Goal: Task Accomplishment & Management: Use online tool/utility

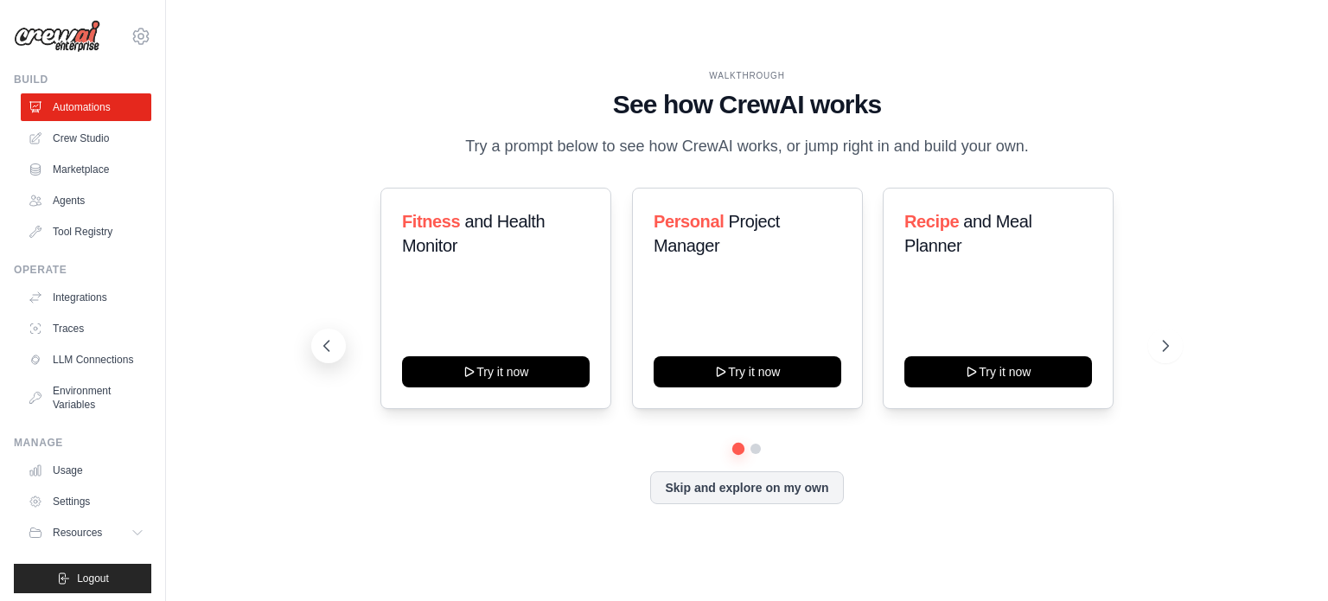
click at [332, 345] on icon at bounding box center [326, 345] width 17 height 17
click at [1158, 348] on icon at bounding box center [1166, 345] width 17 height 17
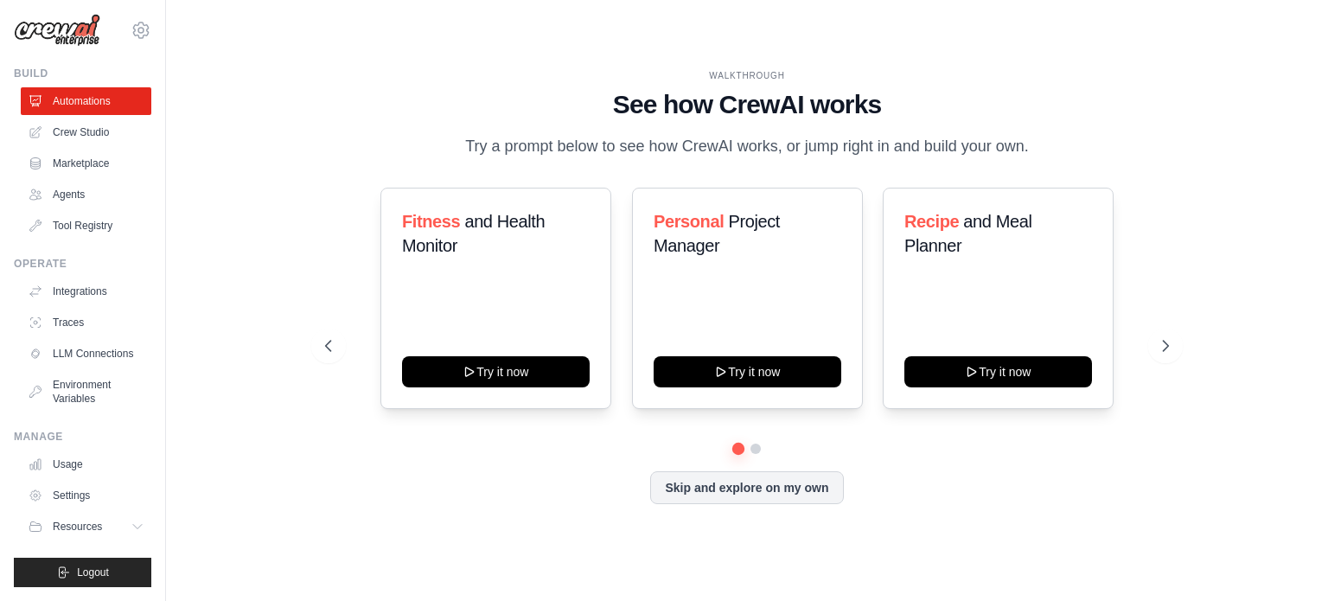
scroll to position [19, 0]
click at [132, 525] on icon at bounding box center [139, 527] width 14 height 14
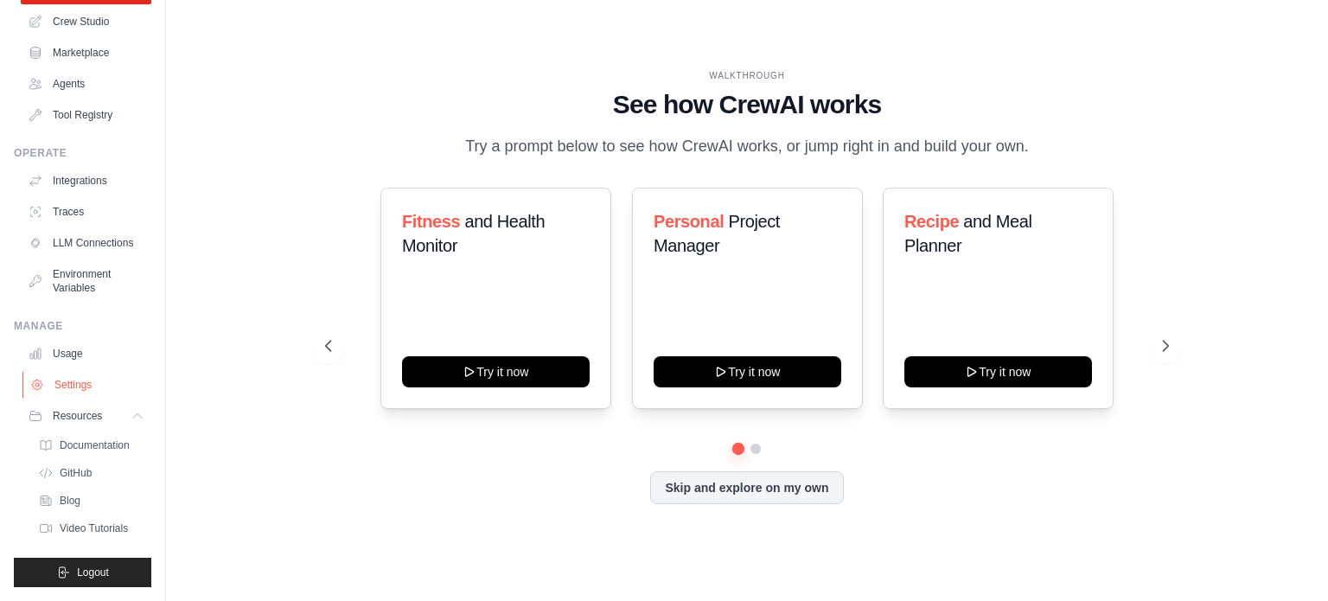
scroll to position [130, 0]
click at [1165, 348] on icon at bounding box center [1167, 346] width 5 height 10
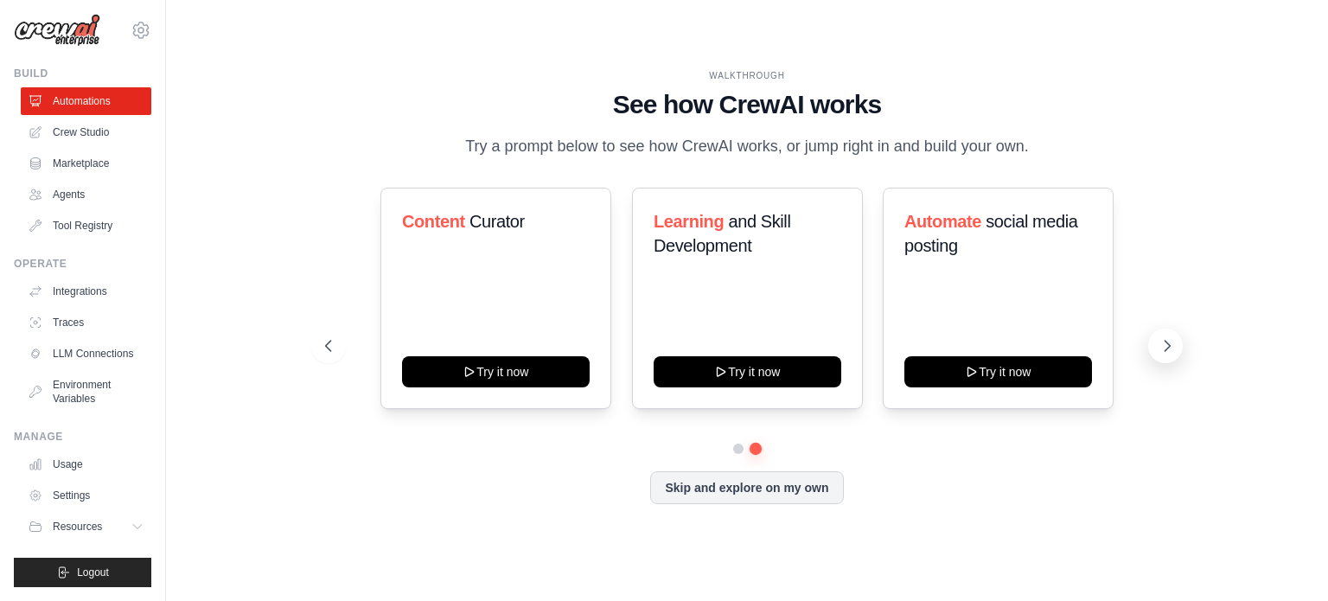
click at [1165, 348] on icon at bounding box center [1167, 346] width 5 height 10
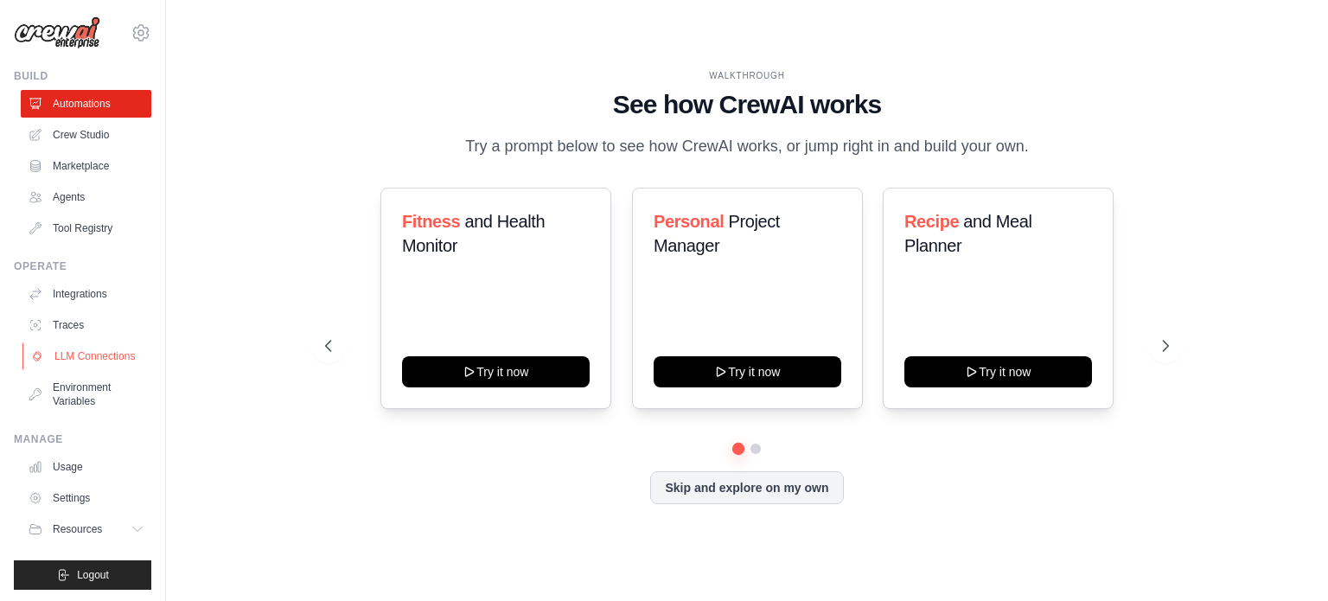
scroll to position [0, 0]
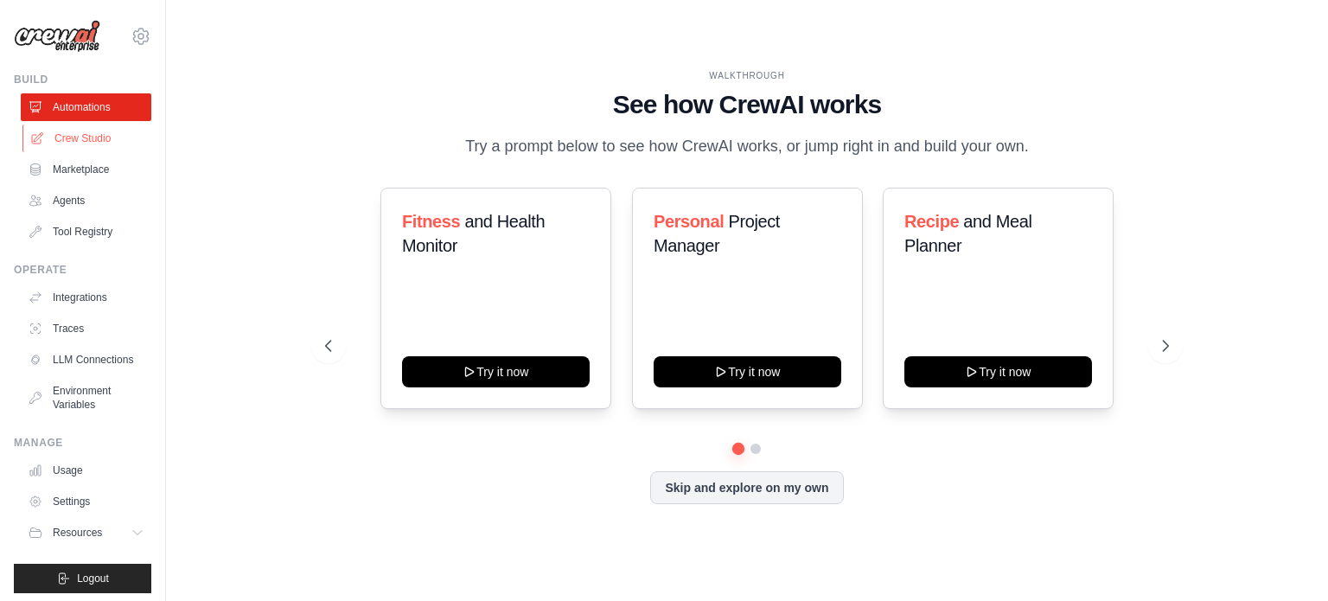
click at [107, 137] on link "Crew Studio" at bounding box center [87, 138] width 131 height 28
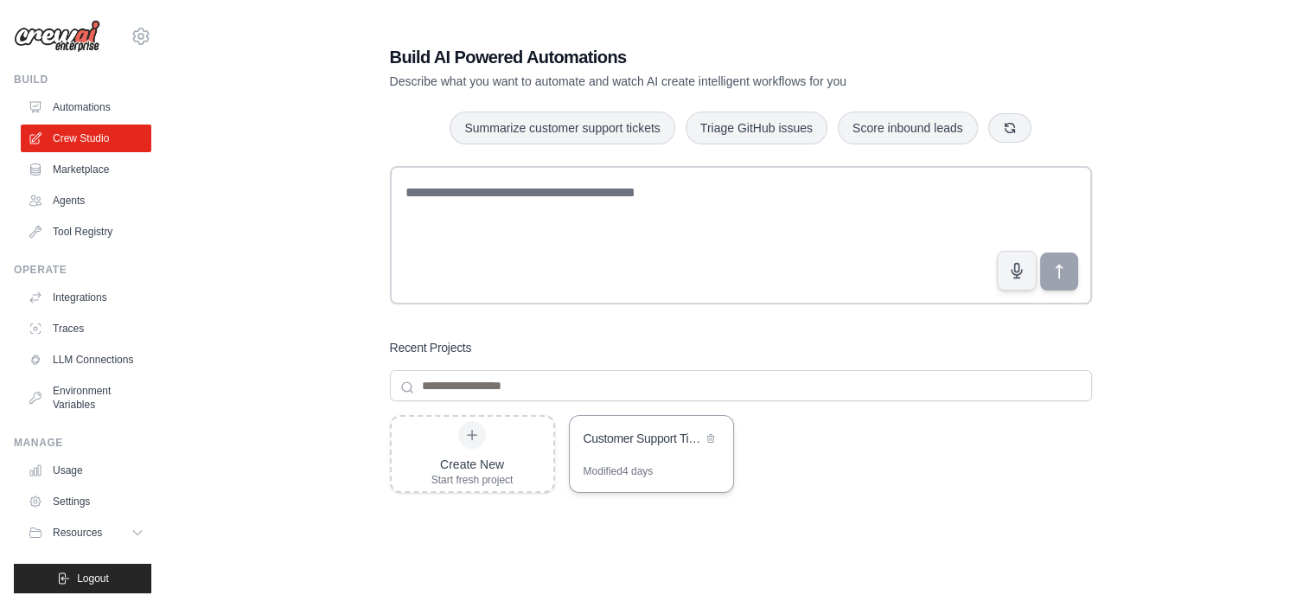
click at [629, 443] on div "Customer Support Ticket Processing Automation" at bounding box center [642, 438] width 118 height 17
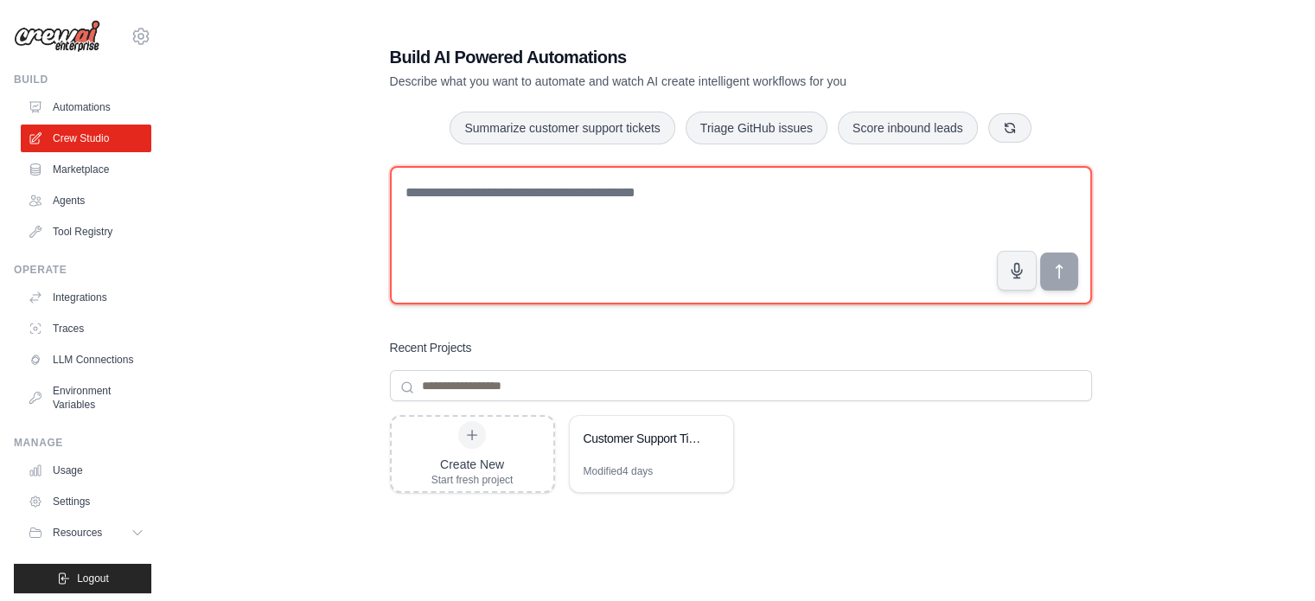
click at [445, 188] on textarea at bounding box center [741, 235] width 702 height 138
paste textarea "**********"
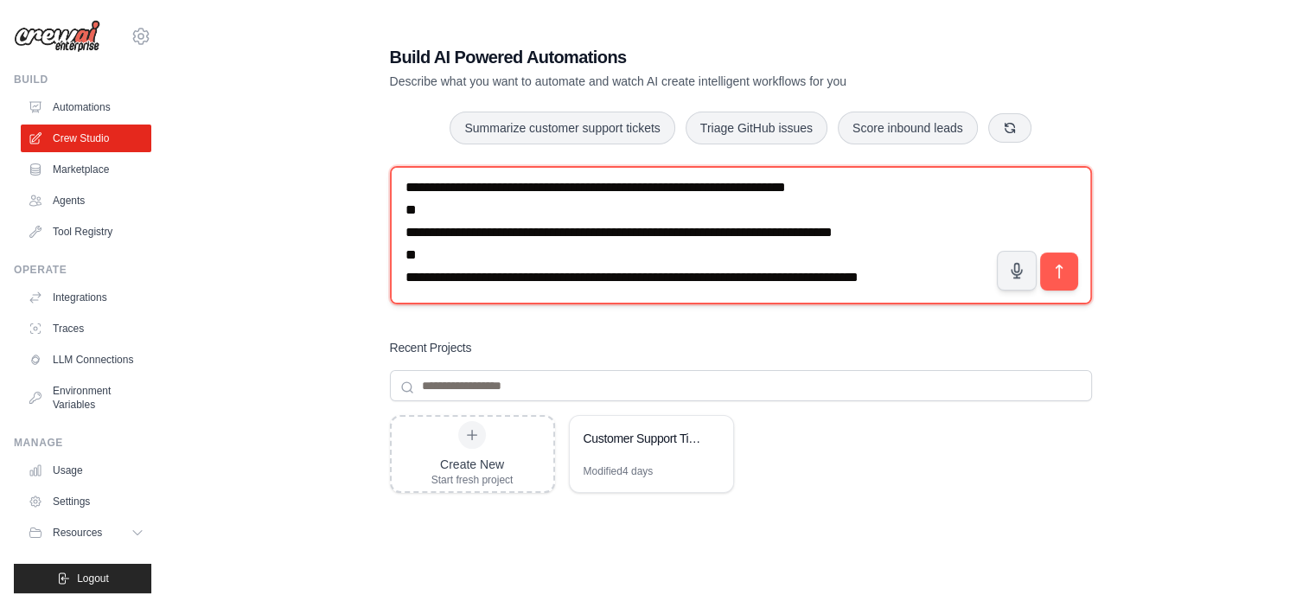
paste textarea "**********"
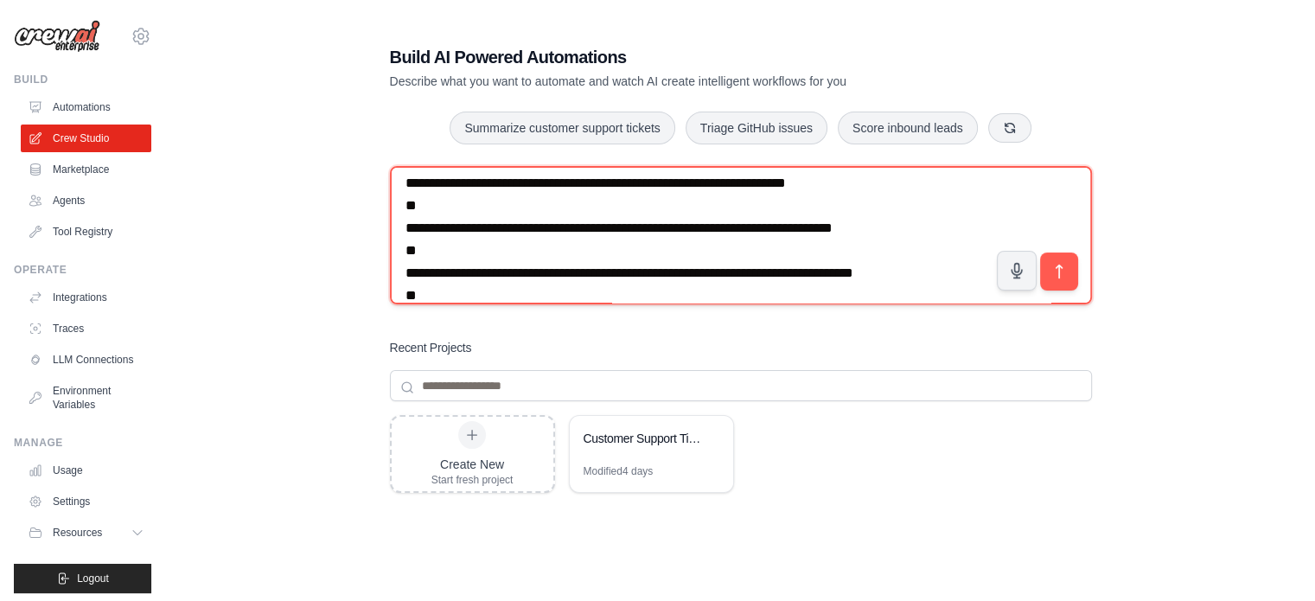
scroll to position [189, 0]
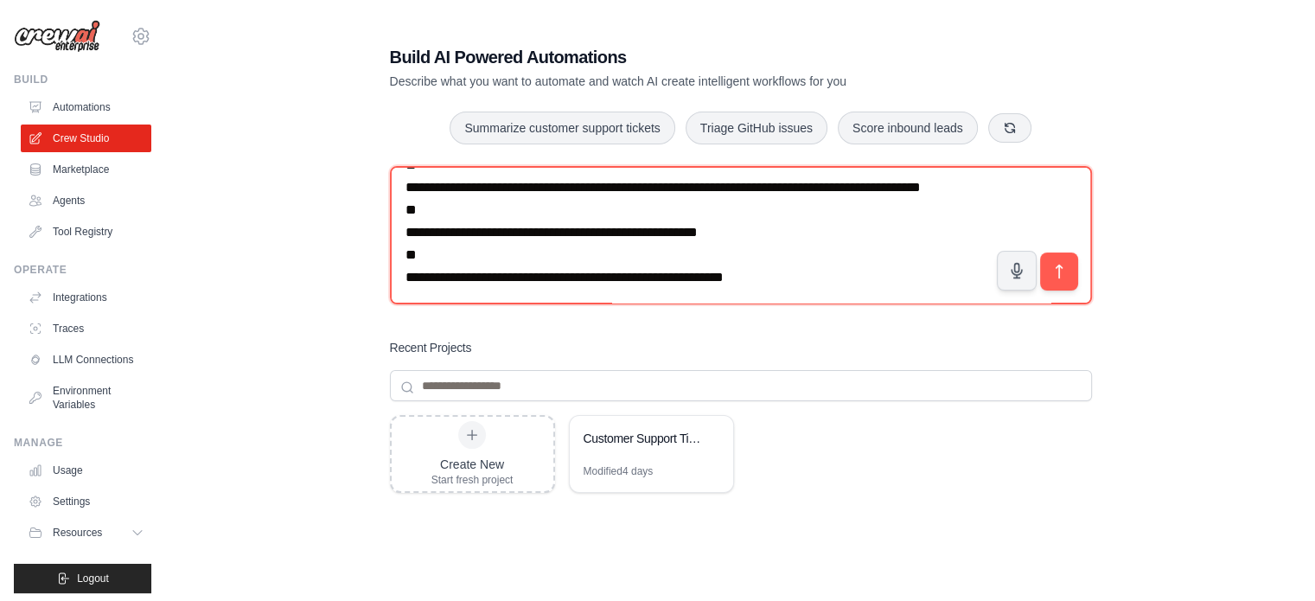
type textarea "**********"
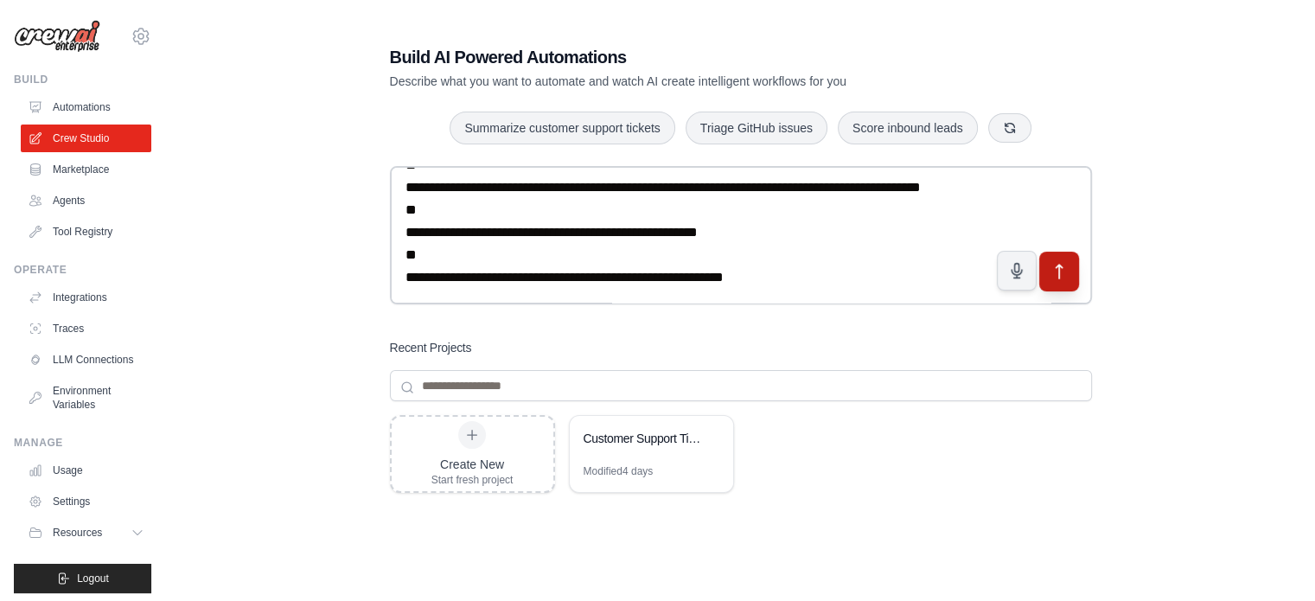
click at [1061, 271] on icon "submit" at bounding box center [1058, 272] width 18 height 18
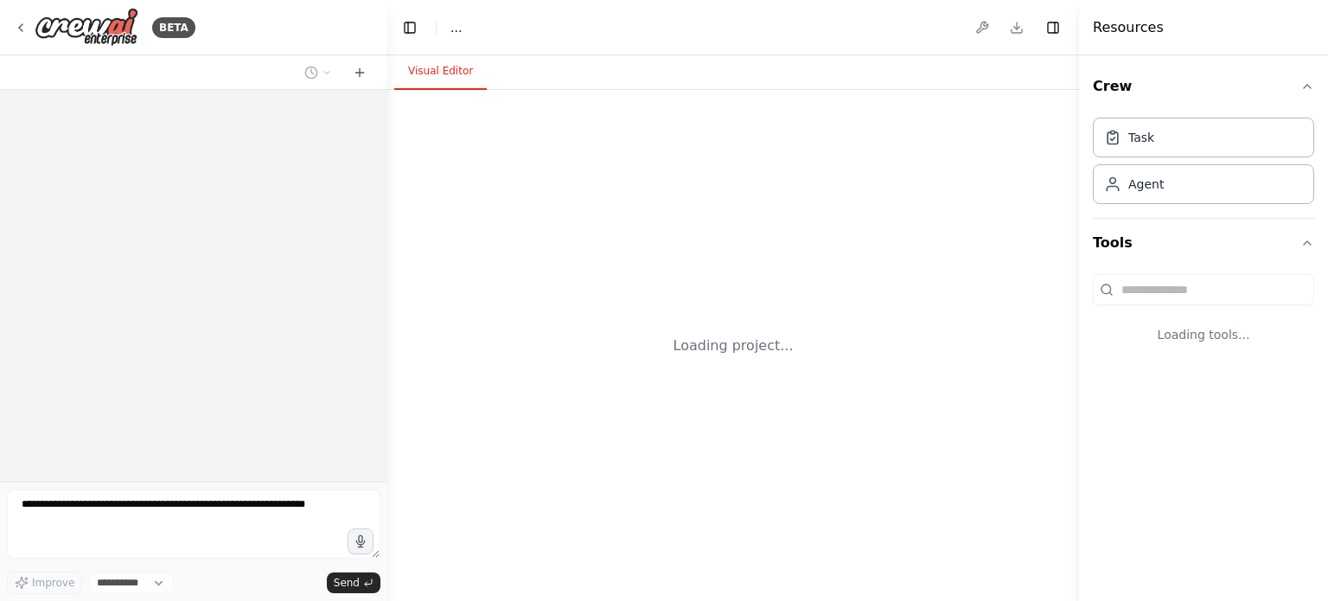
select select "****"
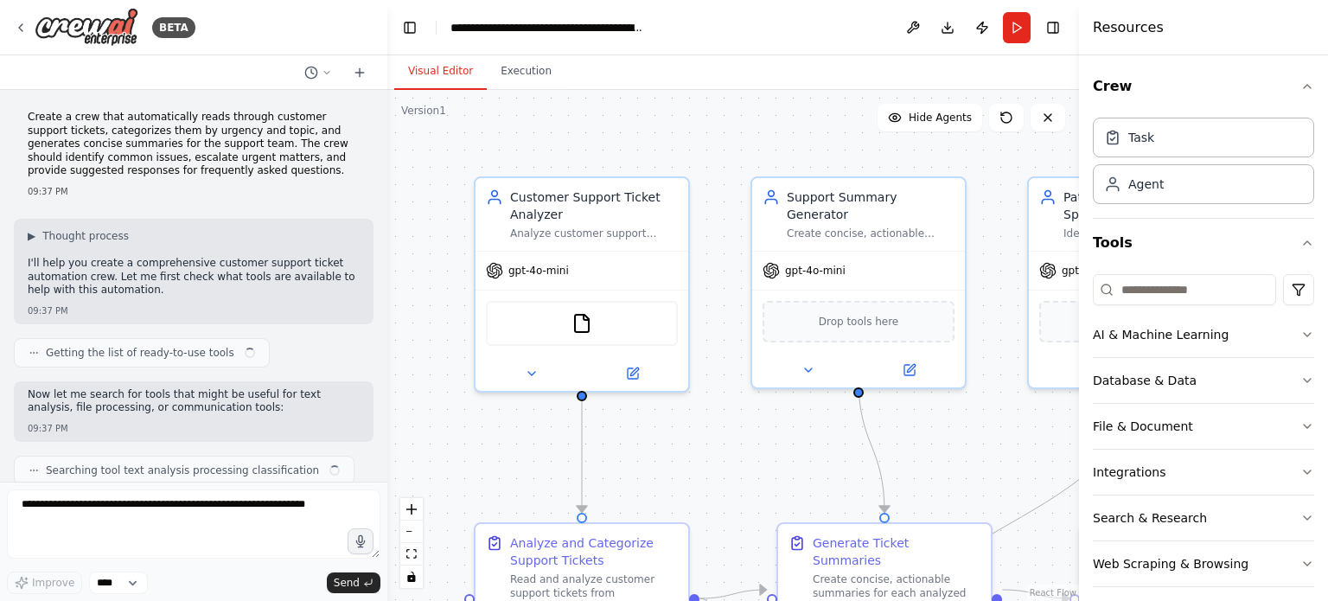
scroll to position [1435, 0]
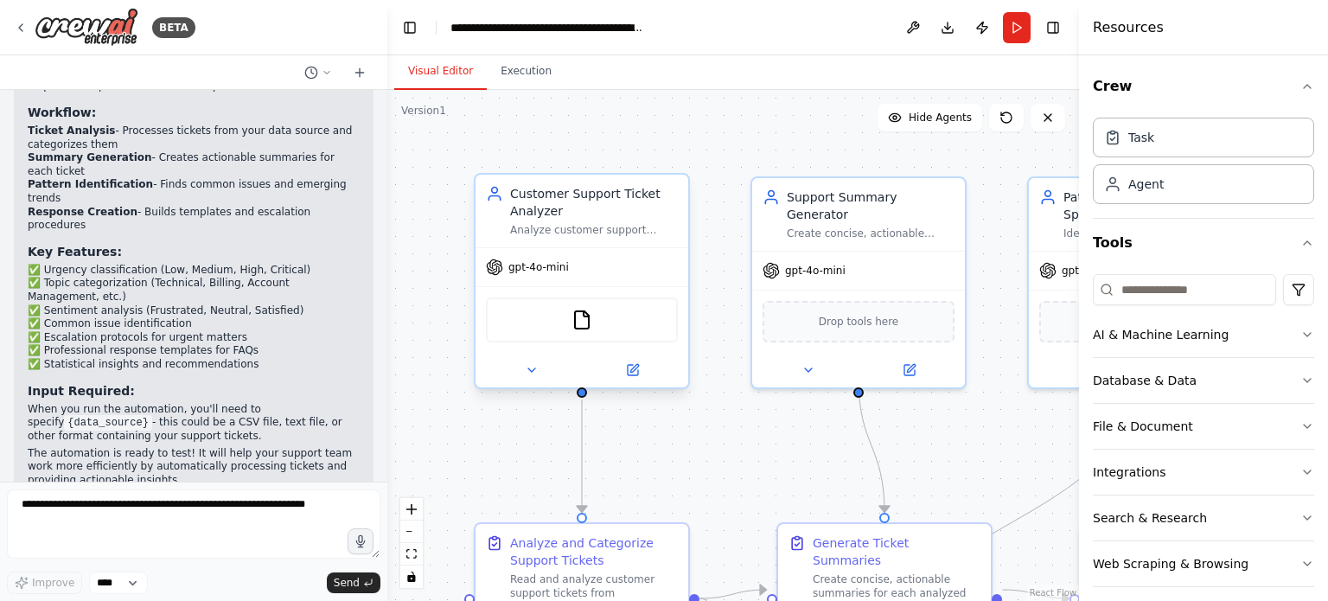
click at [545, 203] on div "Customer Support Ticket Analyzer" at bounding box center [594, 202] width 168 height 35
click at [946, 30] on button "Download" at bounding box center [948, 27] width 28 height 31
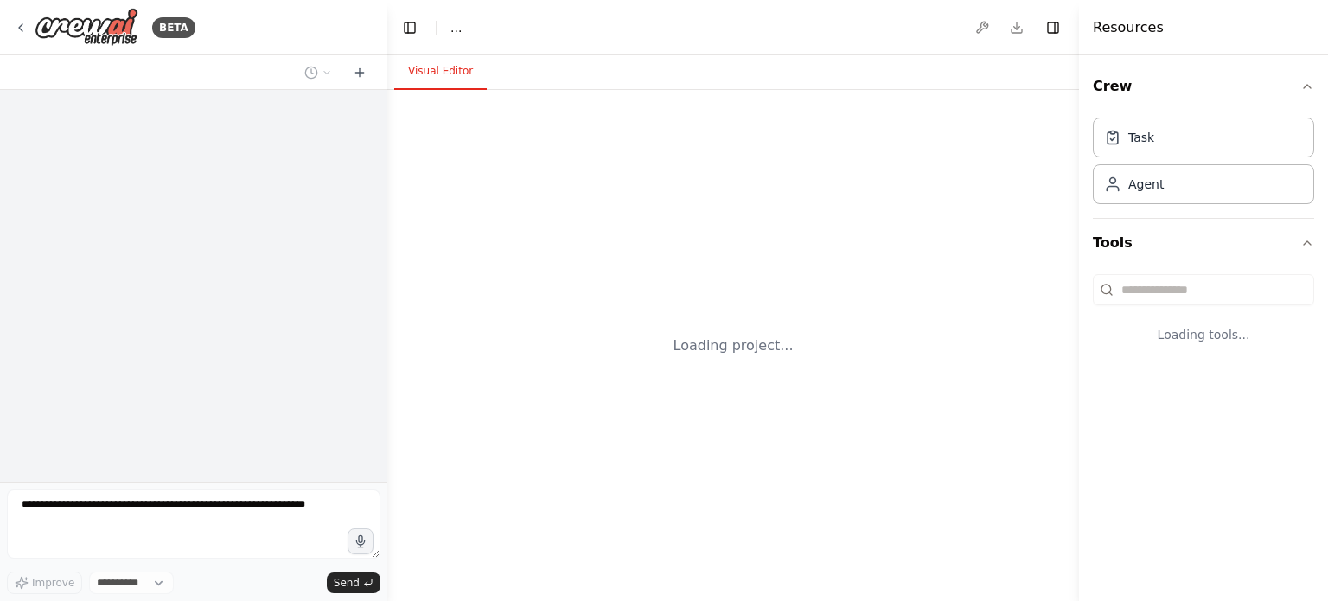
select select "****"
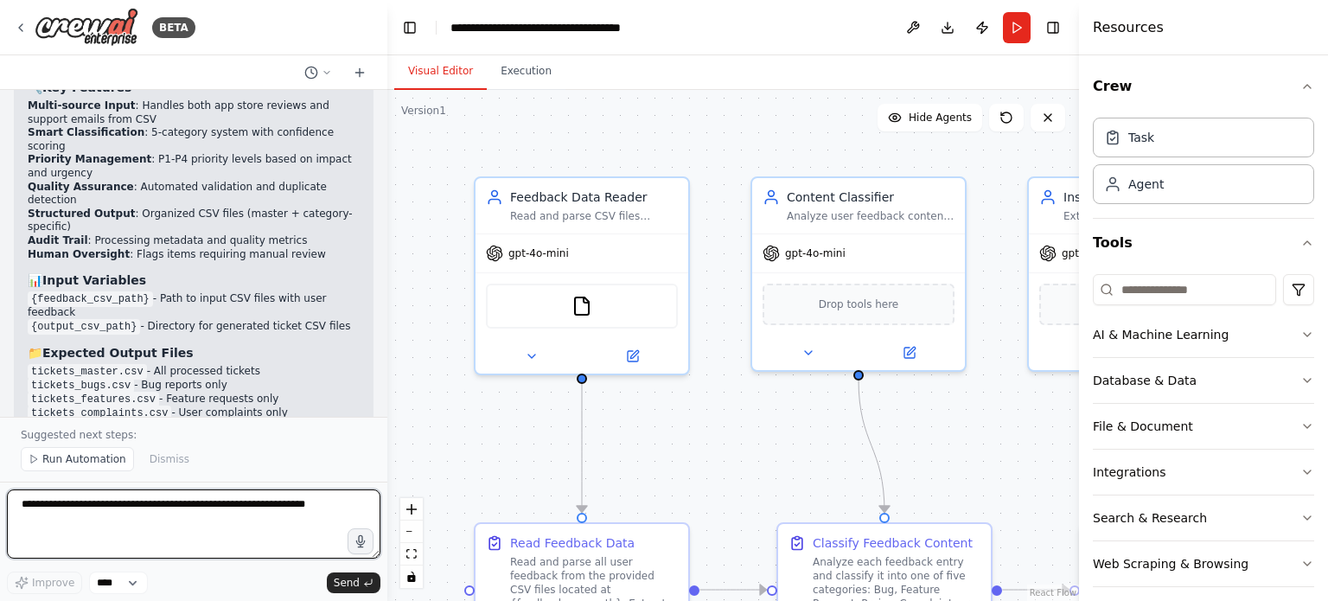
scroll to position [3489, 0]
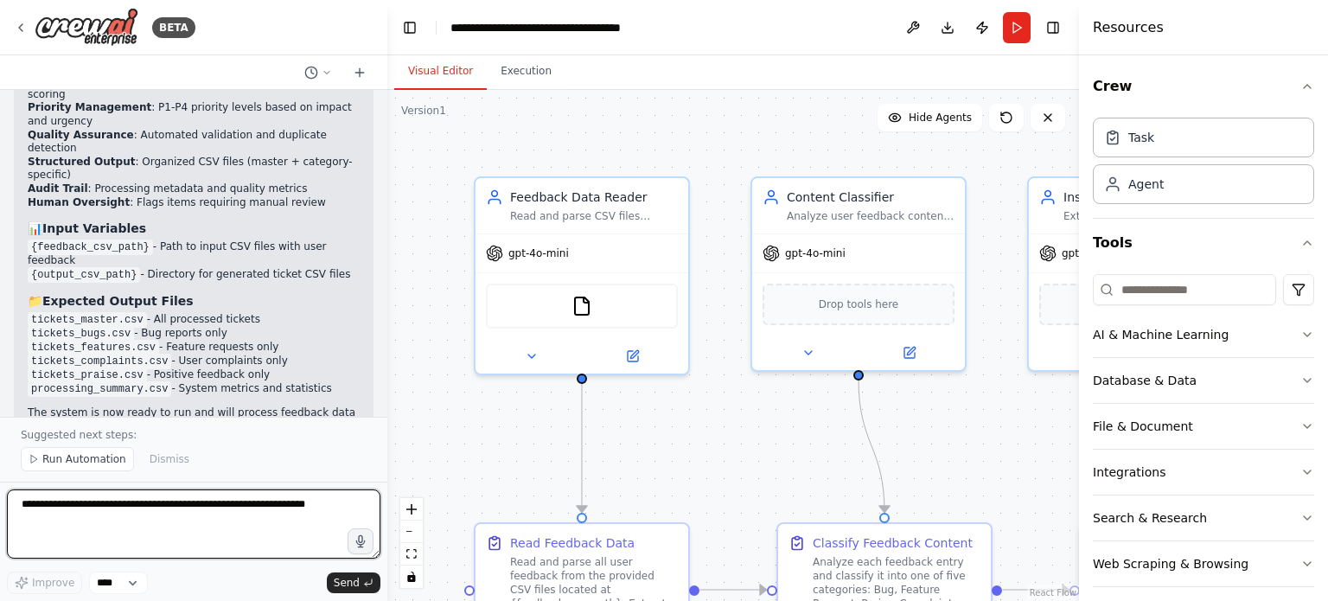
click at [232, 512] on textarea at bounding box center [193, 523] width 373 height 69
type textarea "**********"
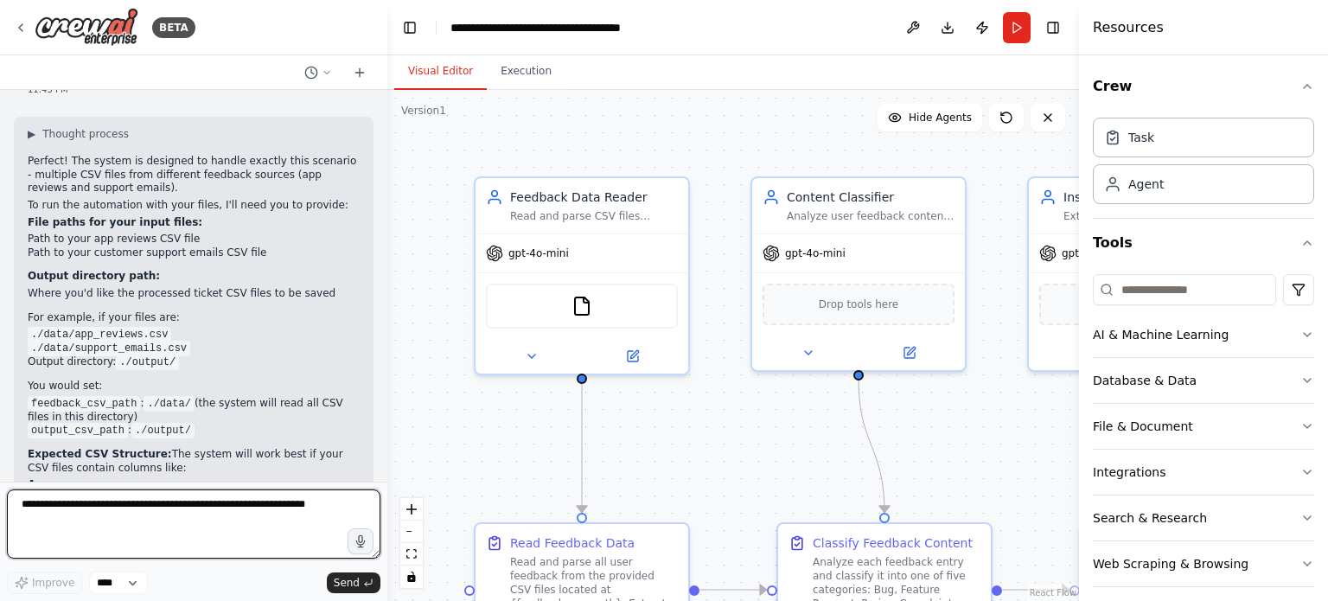
scroll to position [4064, 0]
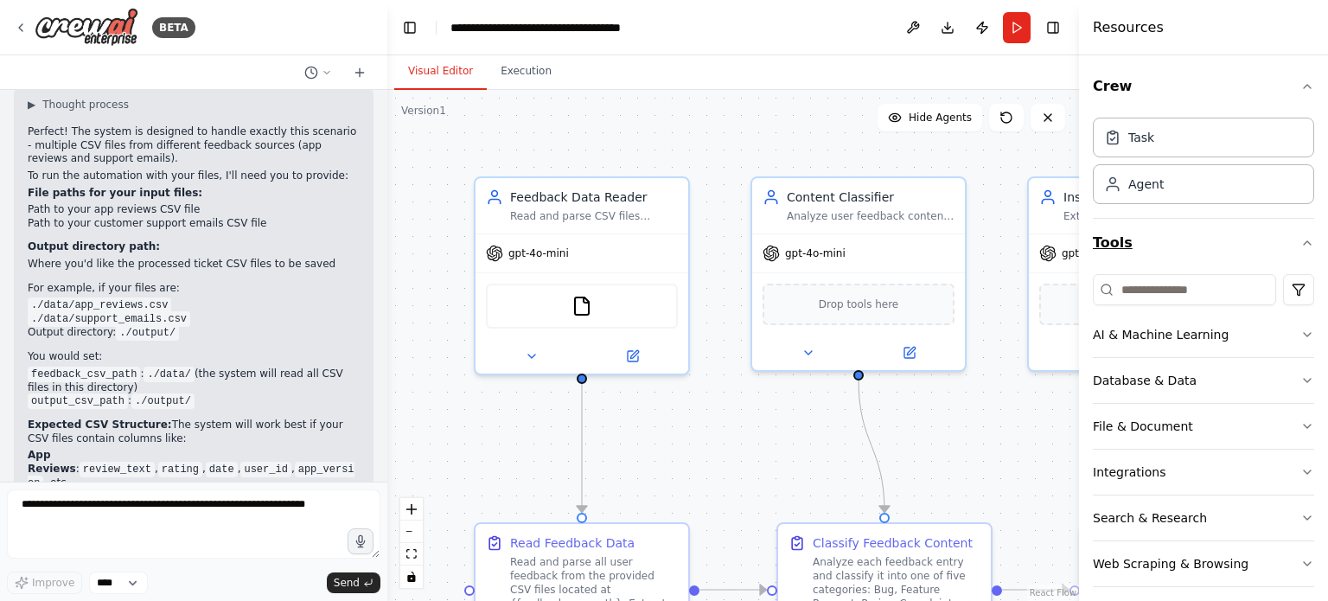
click at [1300, 237] on icon "button" at bounding box center [1307, 243] width 14 height 14
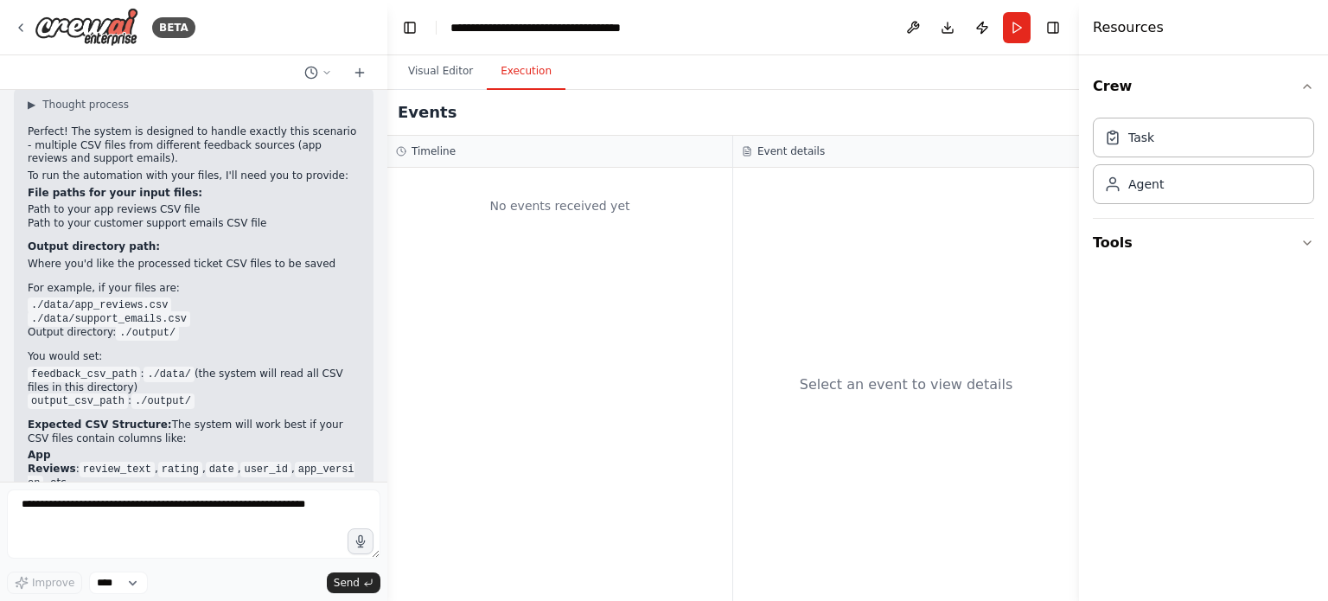
click at [526, 75] on button "Execution" at bounding box center [526, 72] width 79 height 36
click at [447, 75] on button "Visual Editor" at bounding box center [440, 72] width 92 height 36
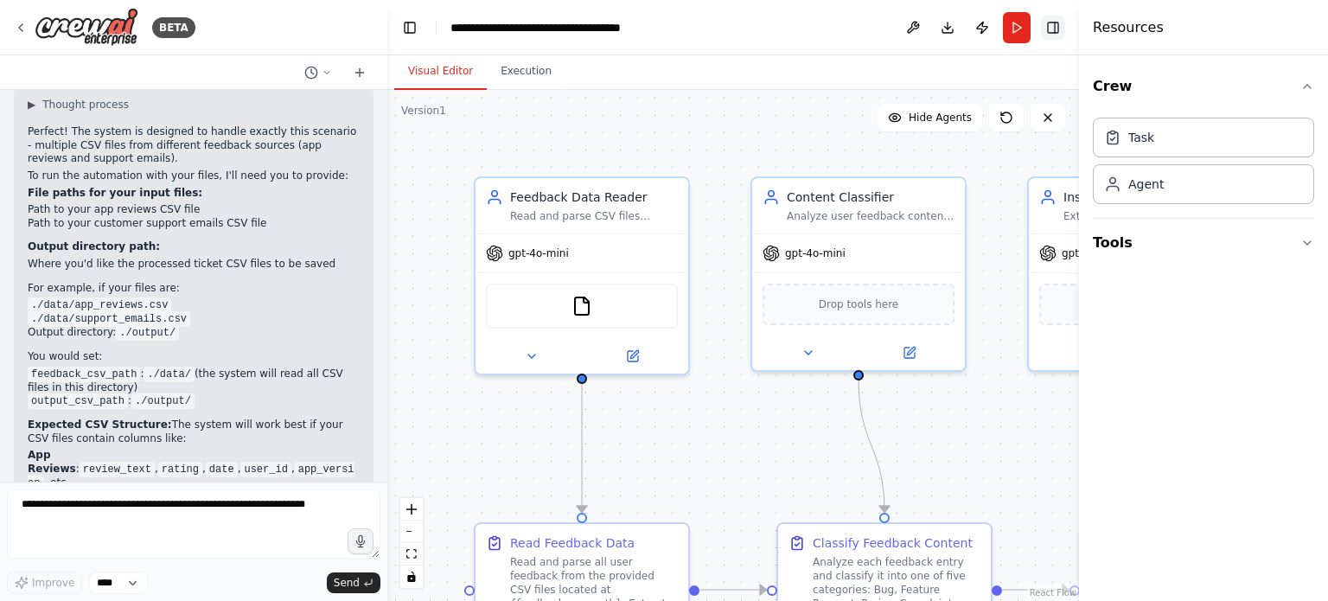
click at [1051, 30] on button "Toggle Right Sidebar" at bounding box center [1053, 28] width 24 height 24
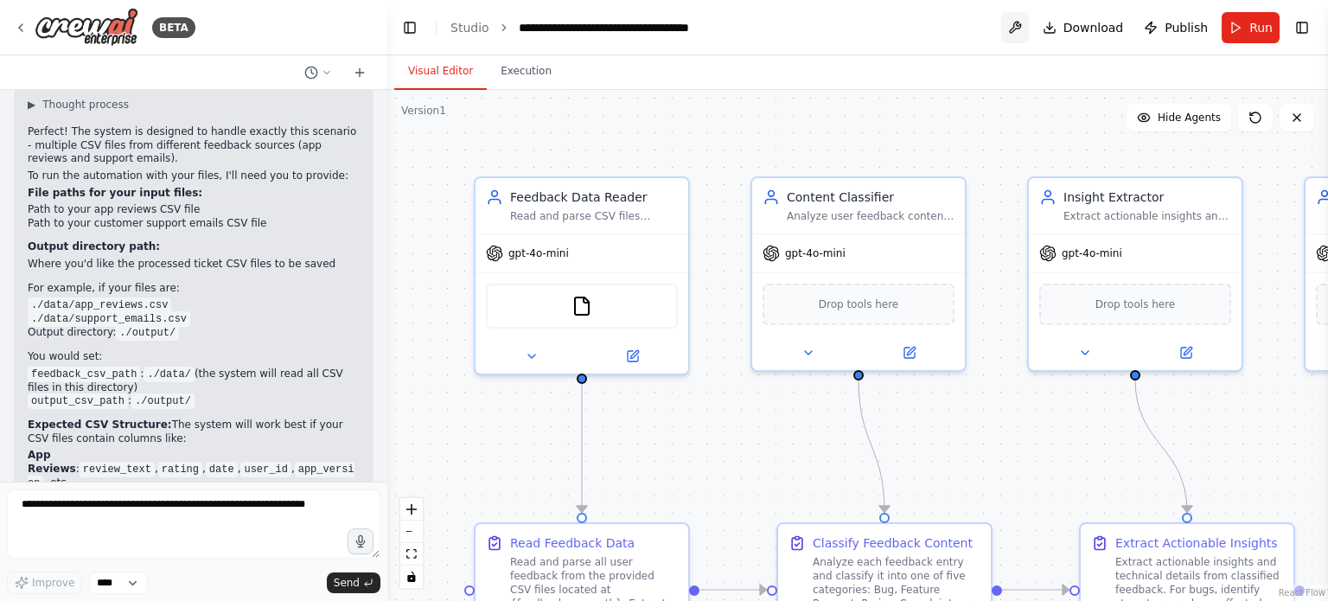
click at [1020, 25] on button at bounding box center [1015, 27] width 28 height 31
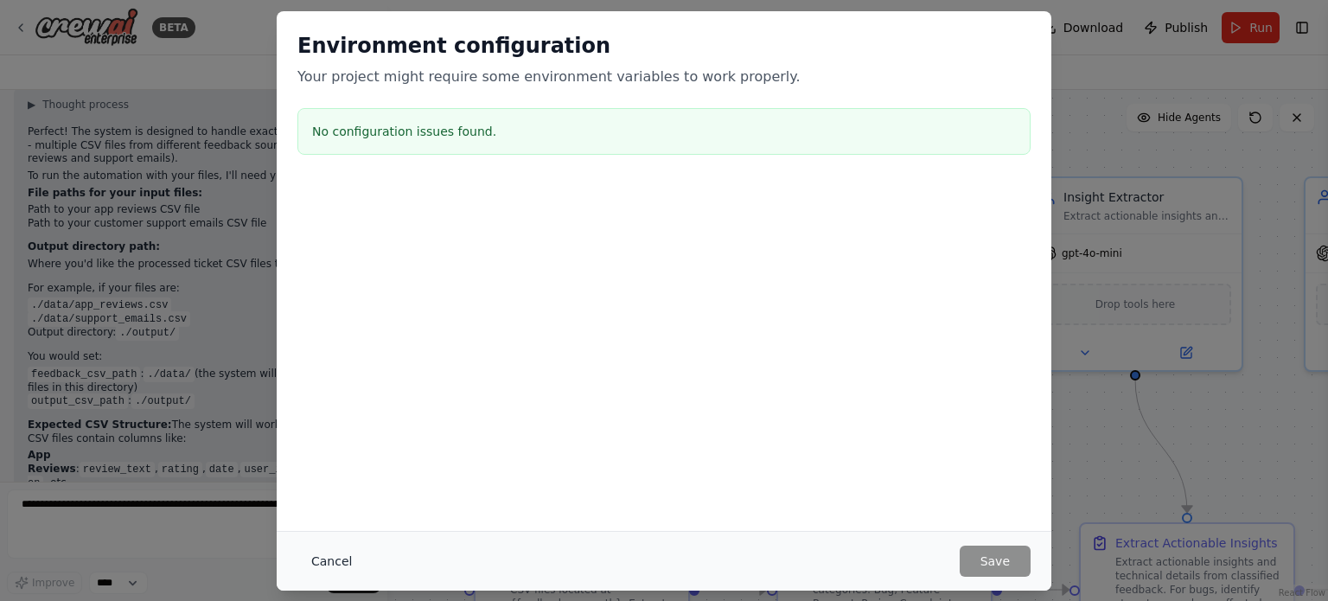
click at [311, 558] on button "Cancel" at bounding box center [331, 560] width 68 height 31
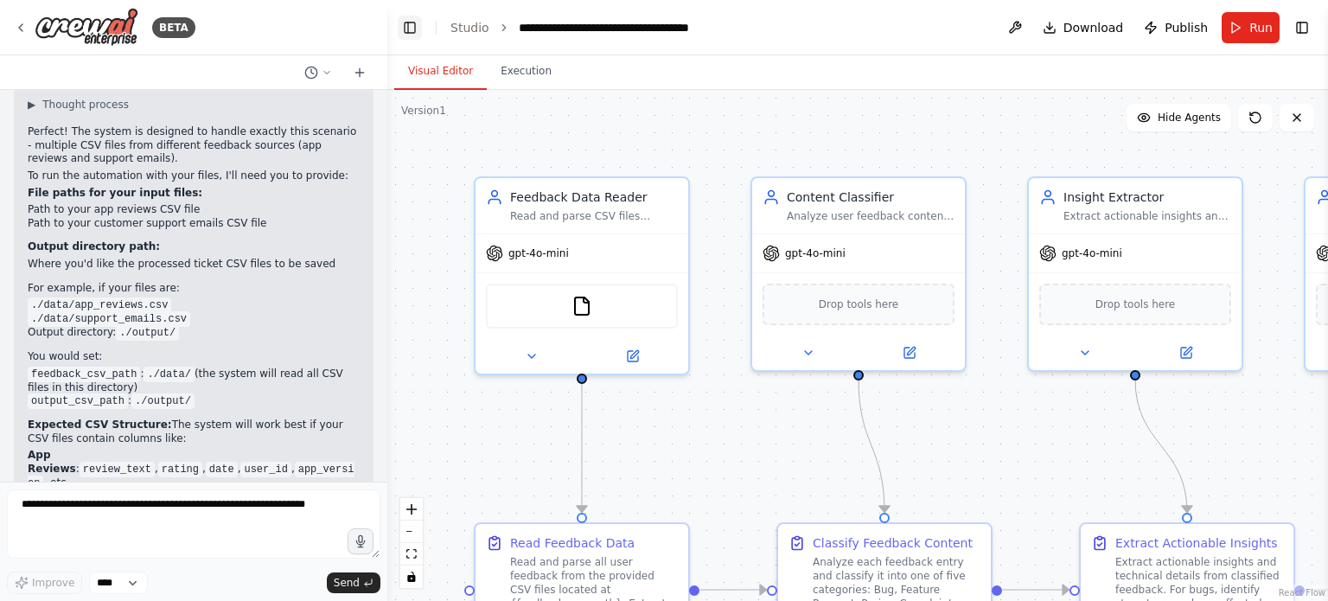
click at [411, 29] on button "Toggle Left Sidebar" at bounding box center [410, 28] width 24 height 24
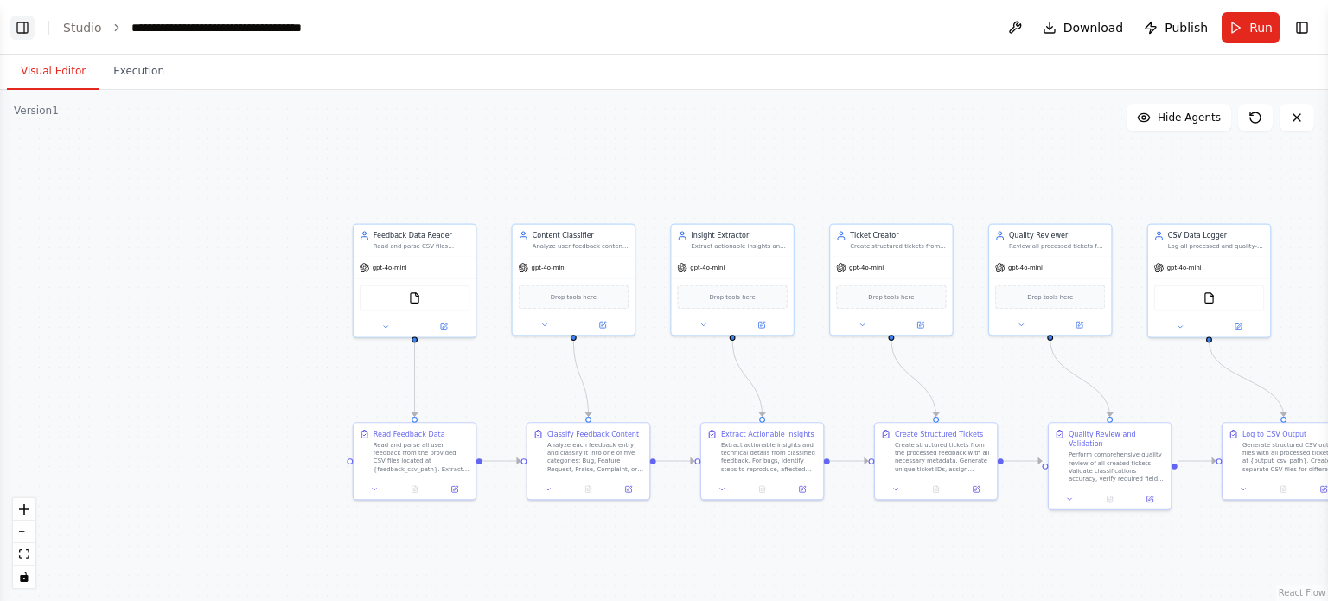
click at [31, 34] on button "Toggle Left Sidebar" at bounding box center [22, 28] width 24 height 24
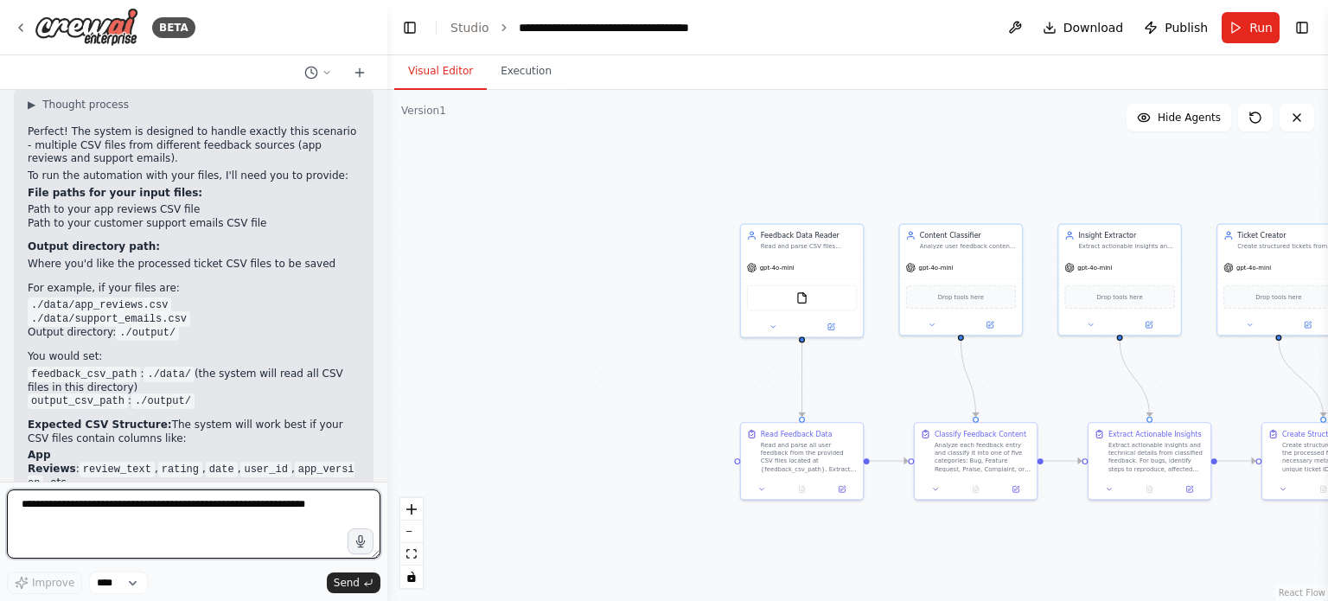
click at [174, 507] on textarea at bounding box center [193, 523] width 373 height 69
type textarea "**********"
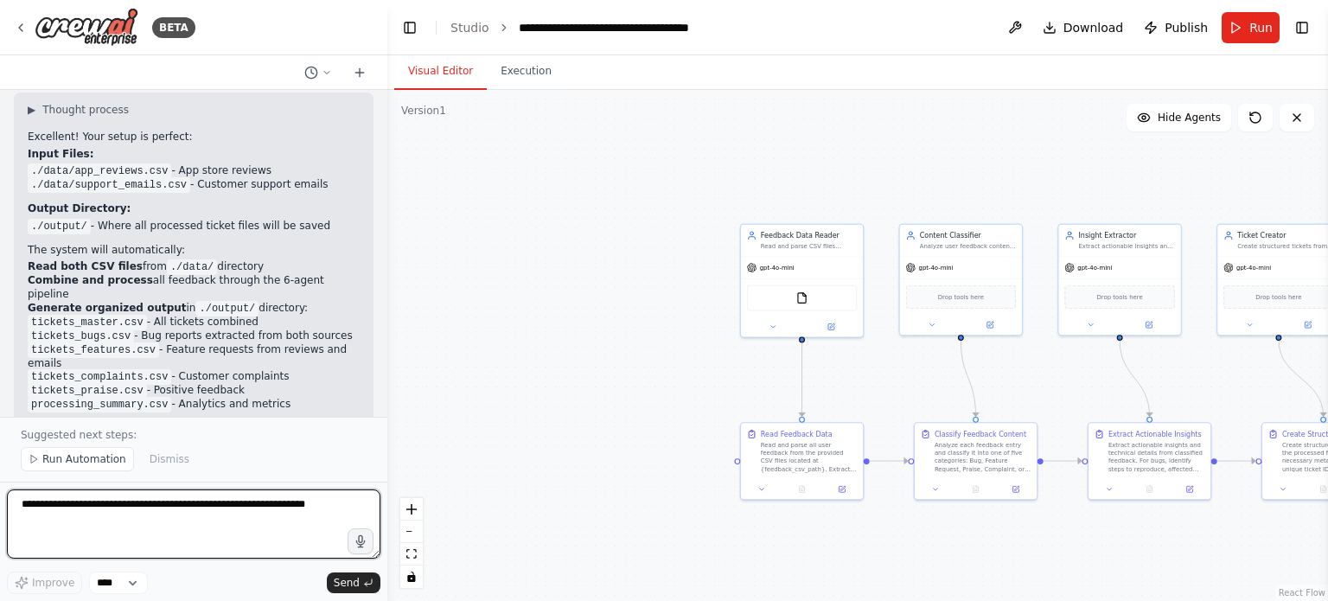
scroll to position [4752, 0]
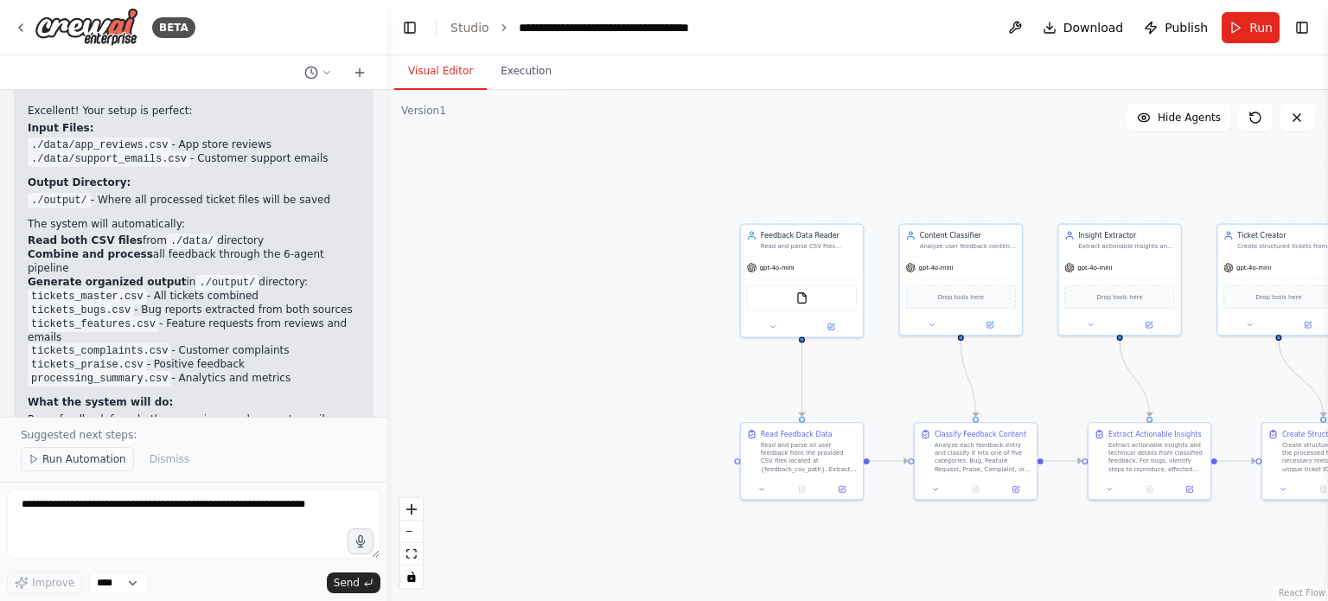
click at [104, 459] on span "Run Automation" at bounding box center [84, 459] width 84 height 14
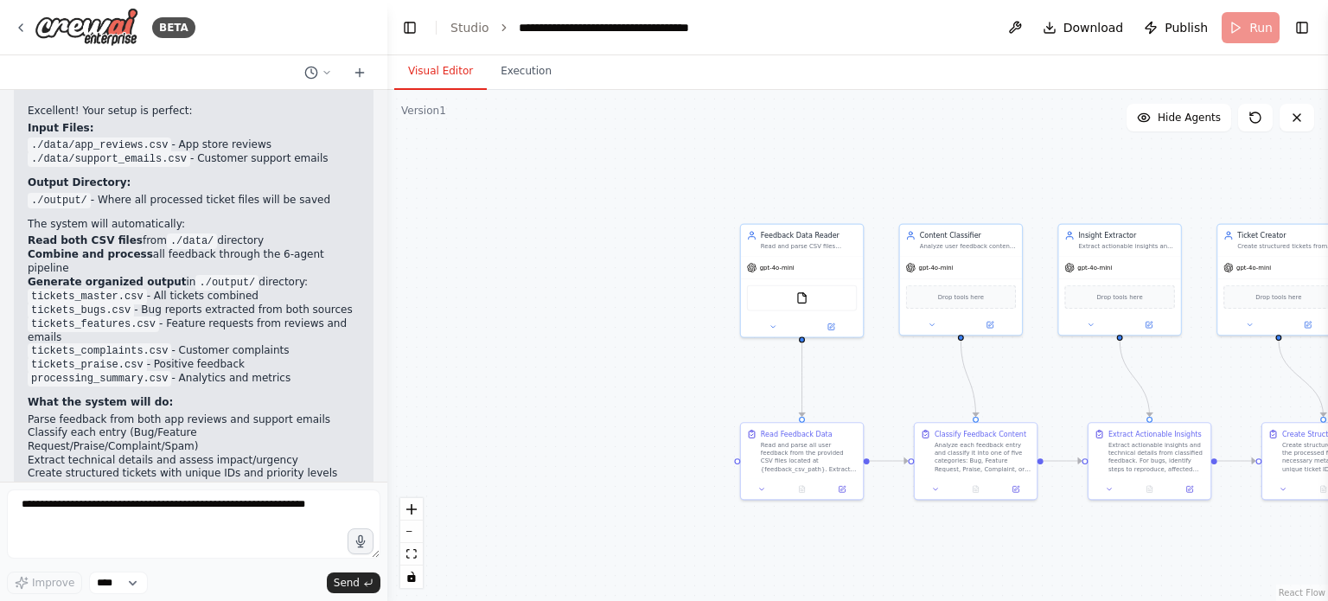
scroll to position [4689, 0]
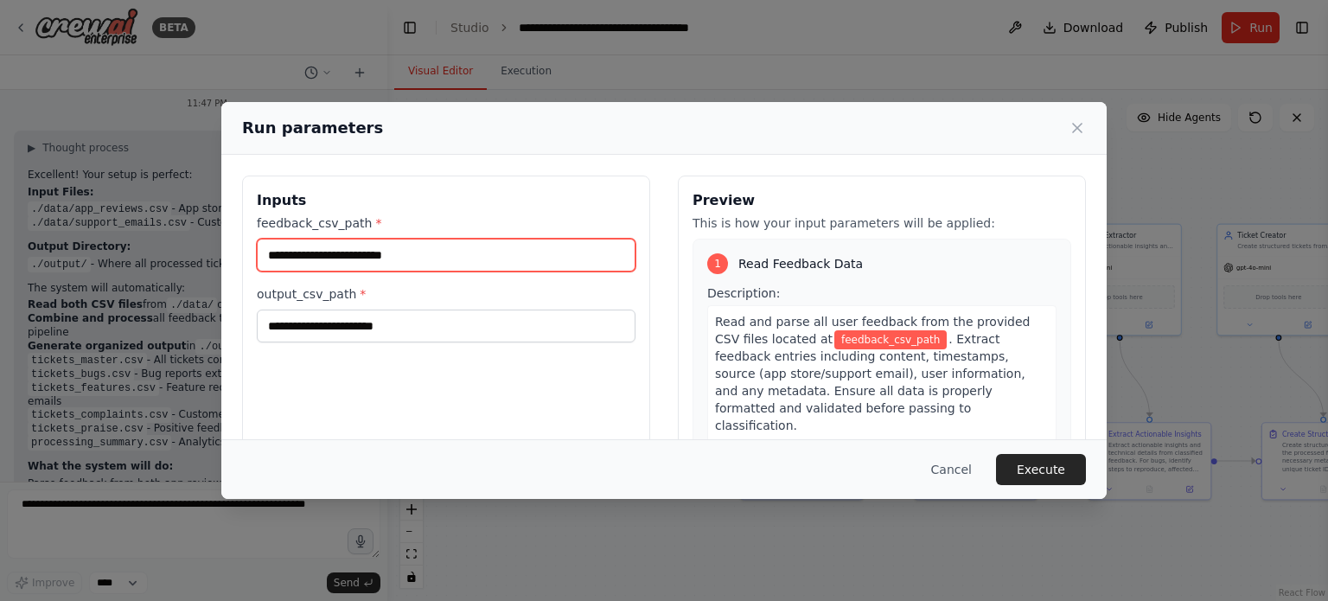
click at [419, 254] on input "feedback_csv_path *" at bounding box center [446, 255] width 379 height 33
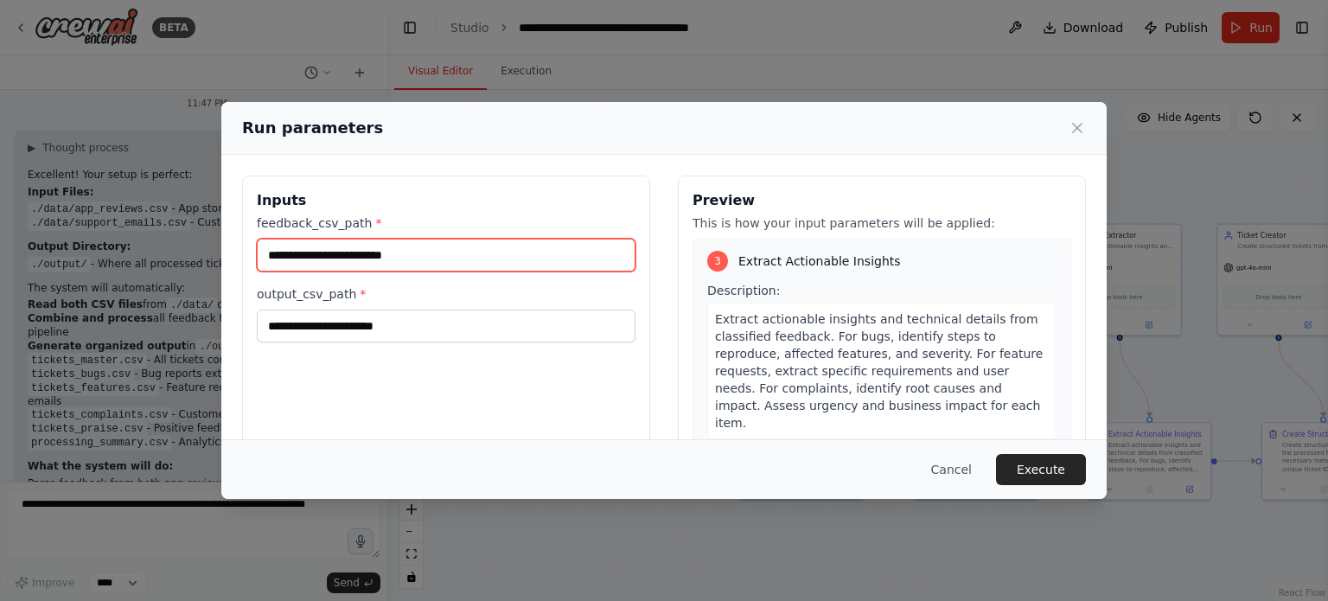
scroll to position [692, 0]
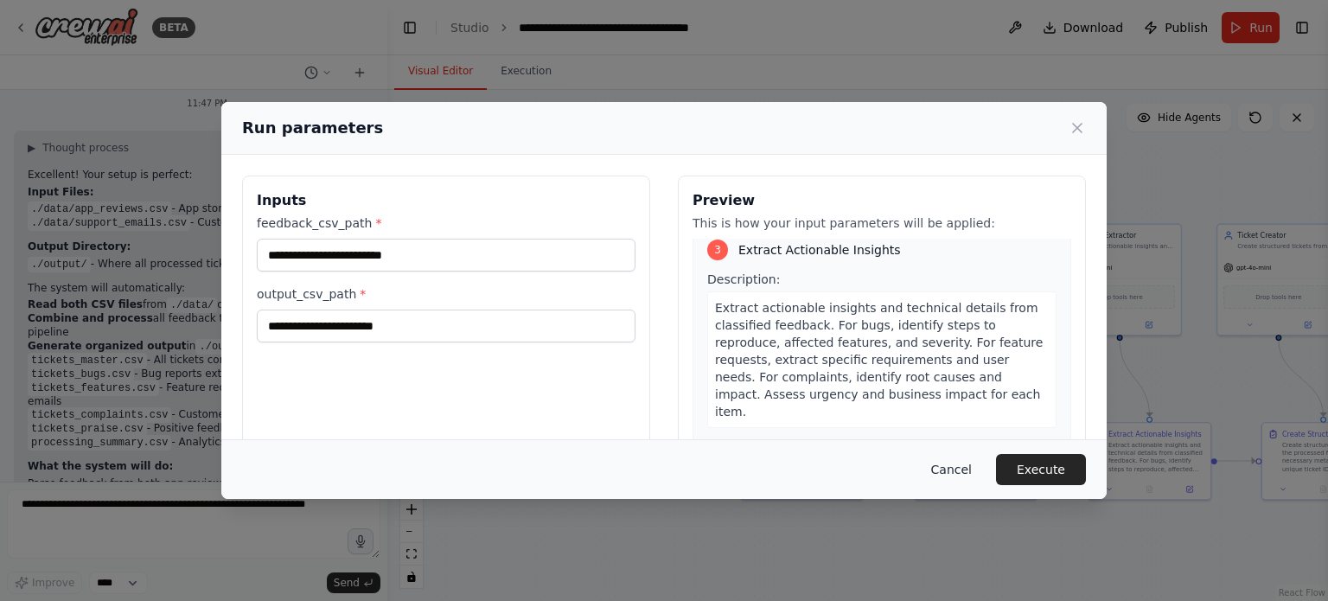
click at [946, 461] on button "Cancel" at bounding box center [951, 469] width 68 height 31
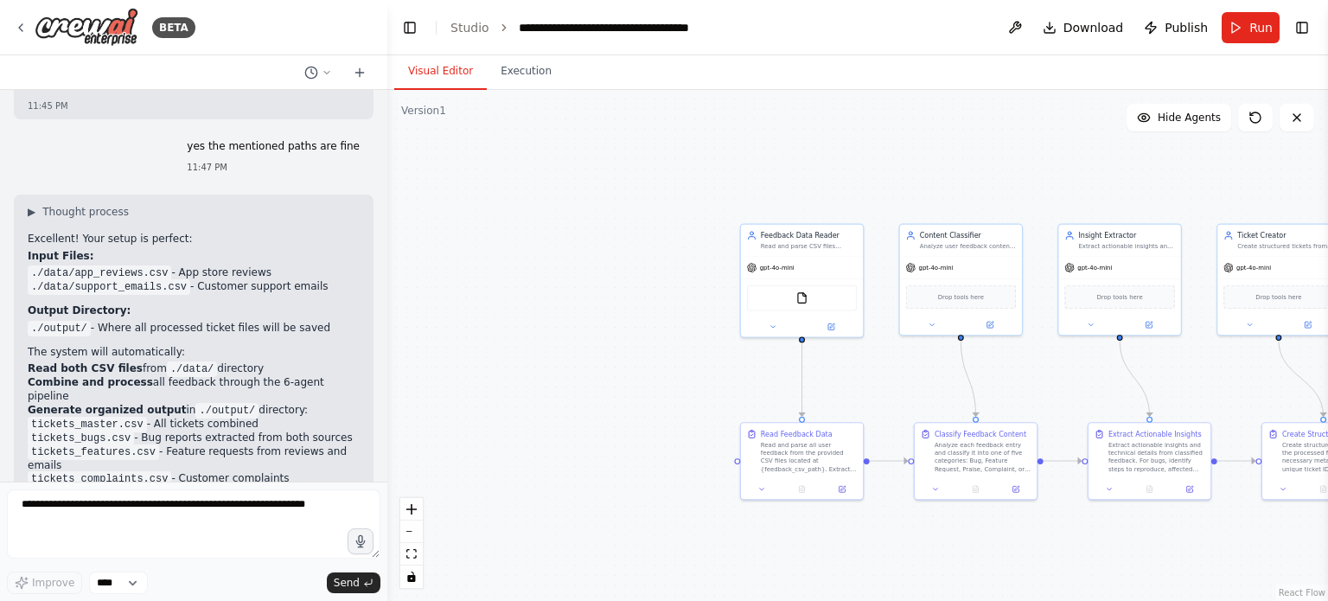
scroll to position [4689, 0]
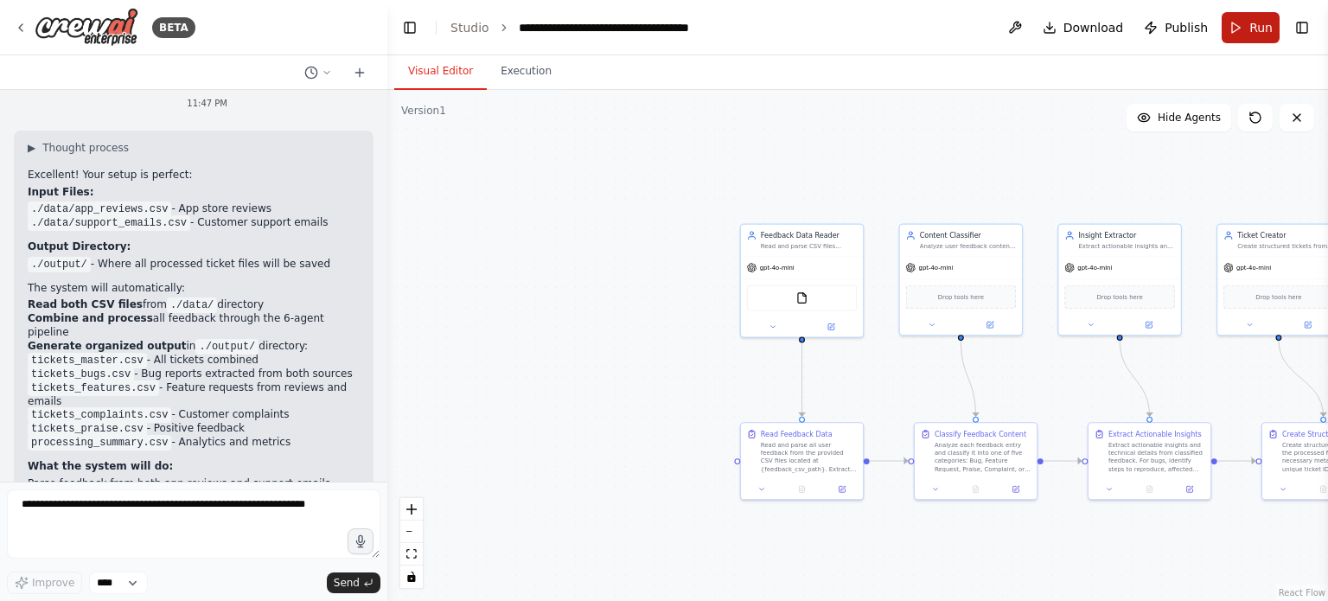
click at [1247, 35] on button "Run" at bounding box center [1250, 27] width 58 height 31
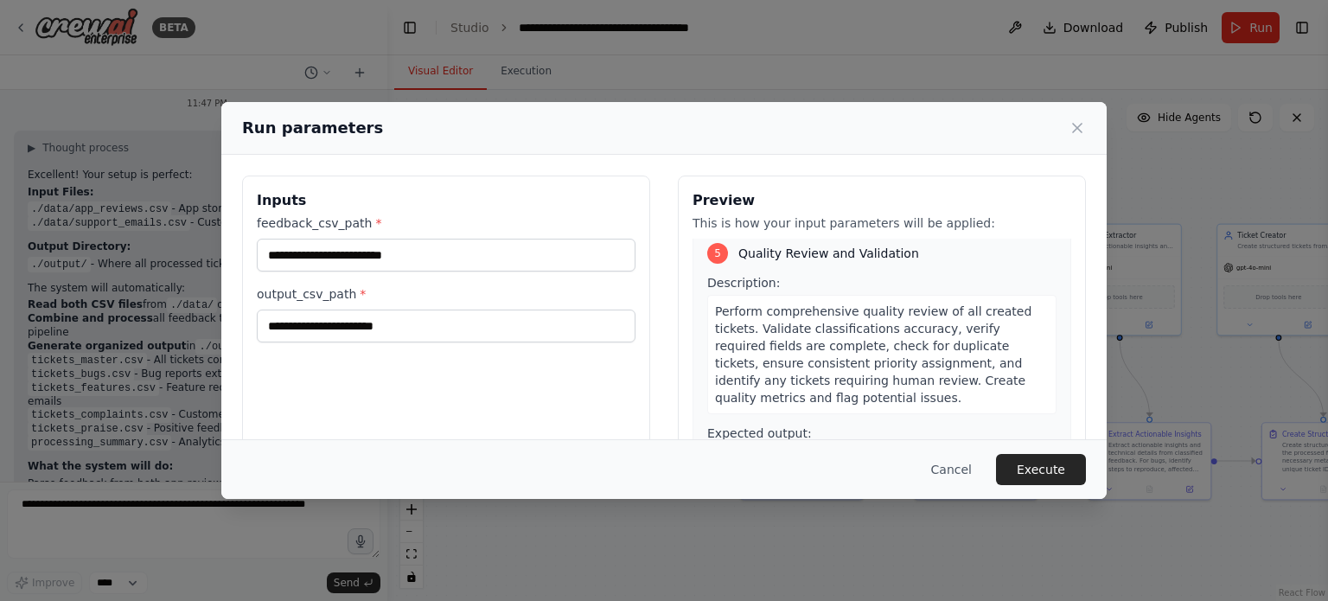
scroll to position [1629, 0]
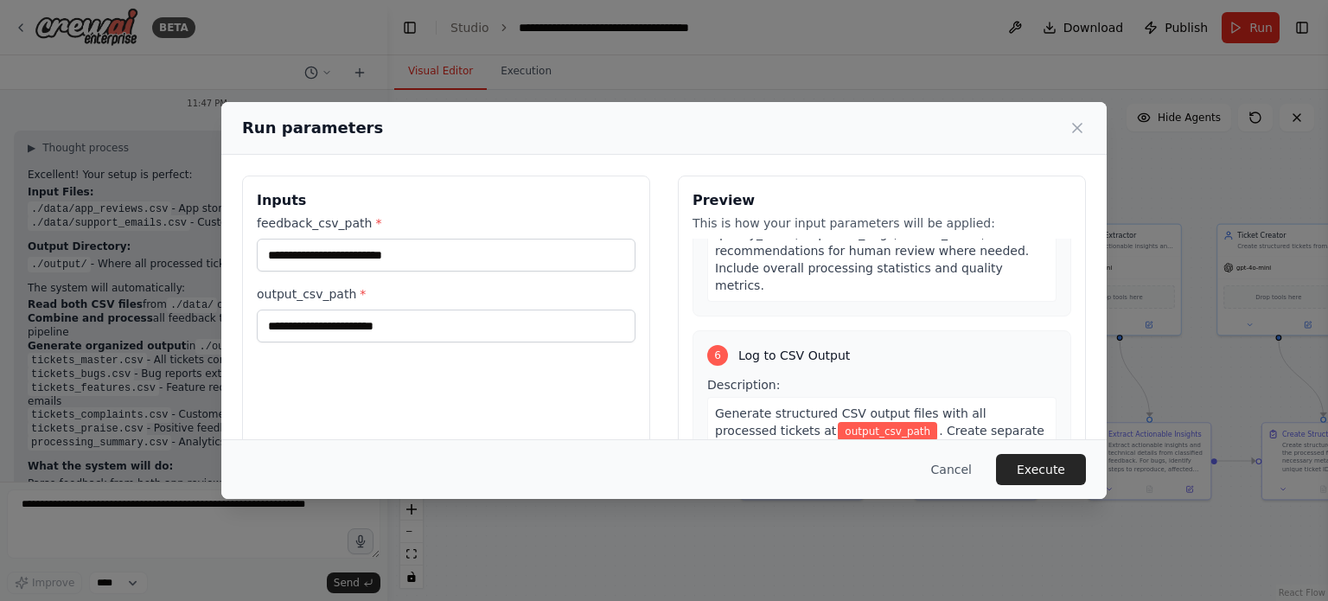
click at [1076, 124] on icon at bounding box center [1076, 127] width 17 height 17
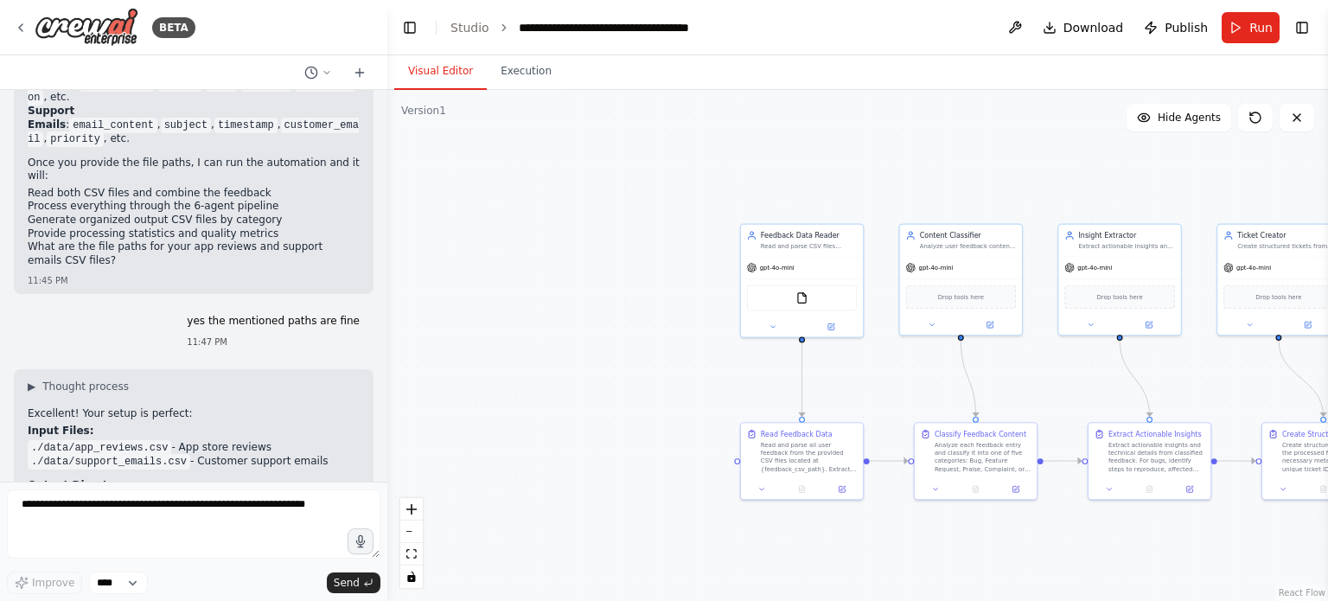
scroll to position [4689, 0]
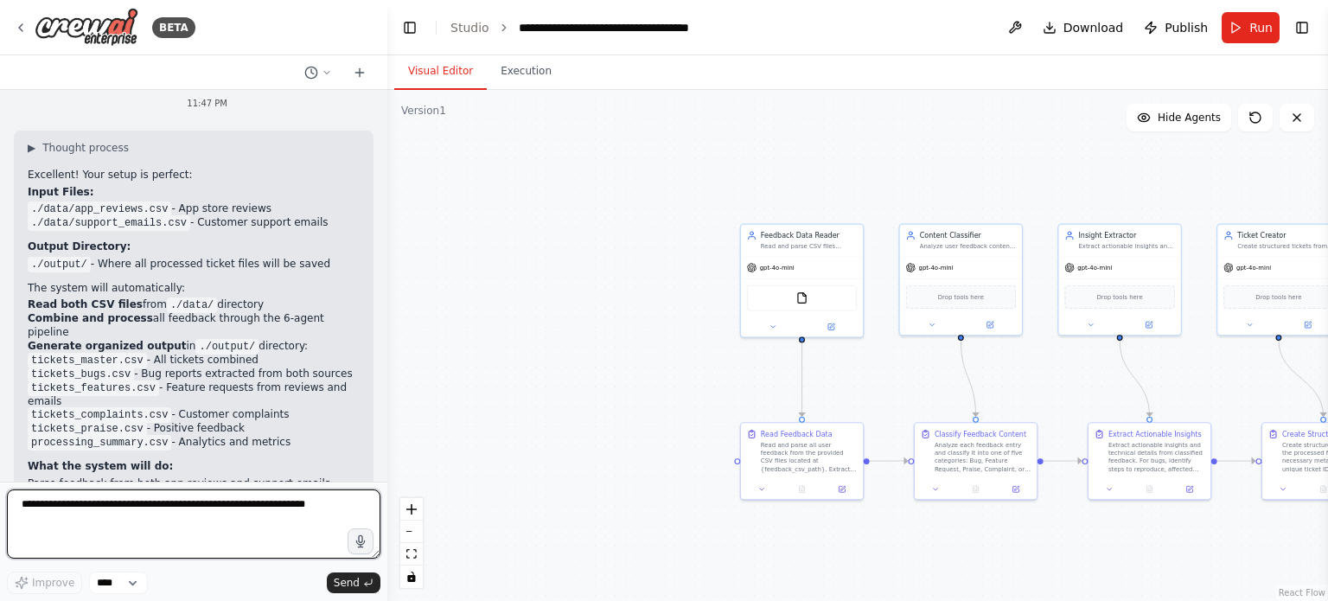
click at [112, 520] on textarea at bounding box center [193, 523] width 373 height 69
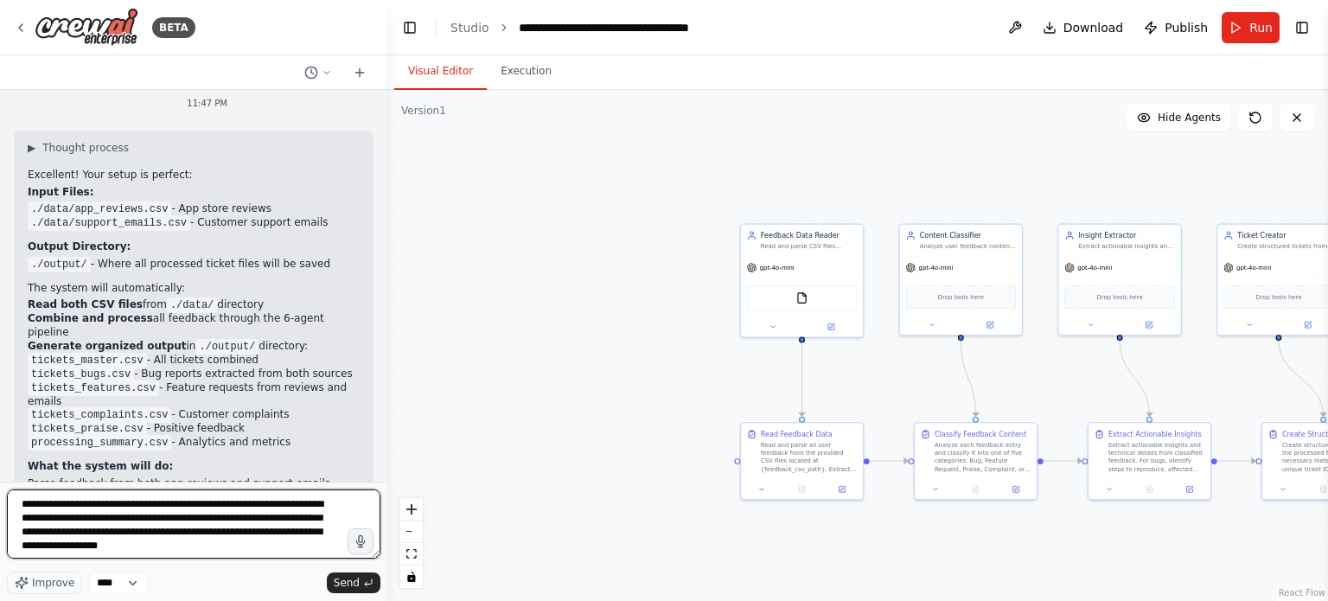
type textarea "**********"
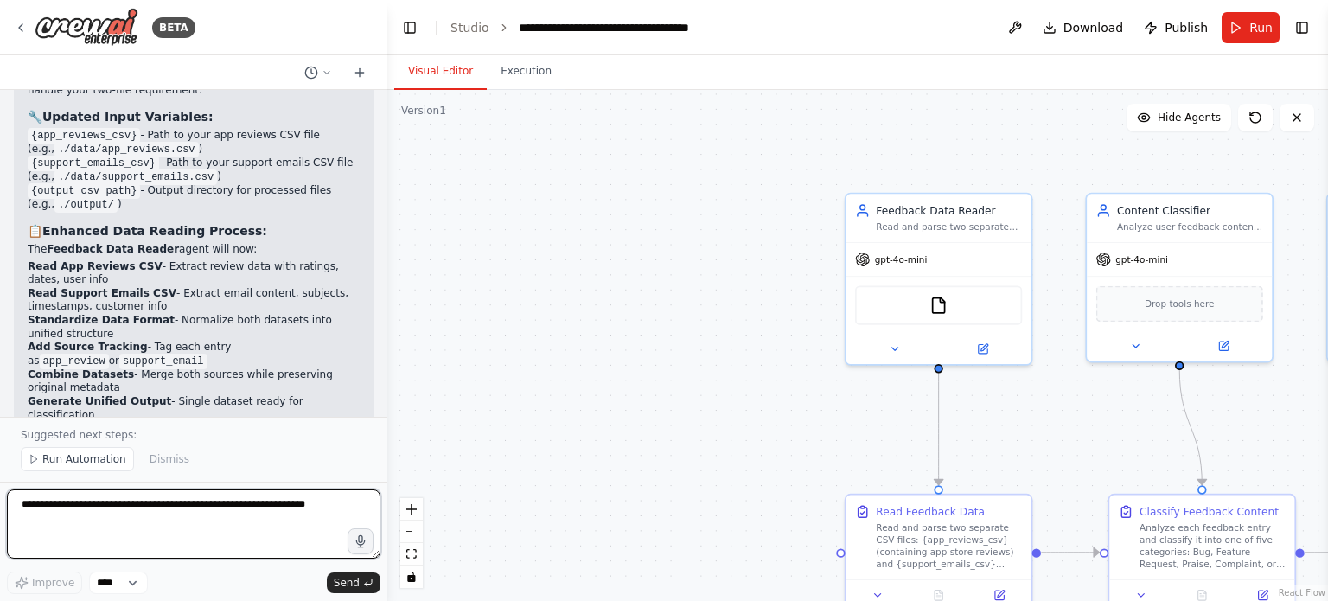
scroll to position [5957, 0]
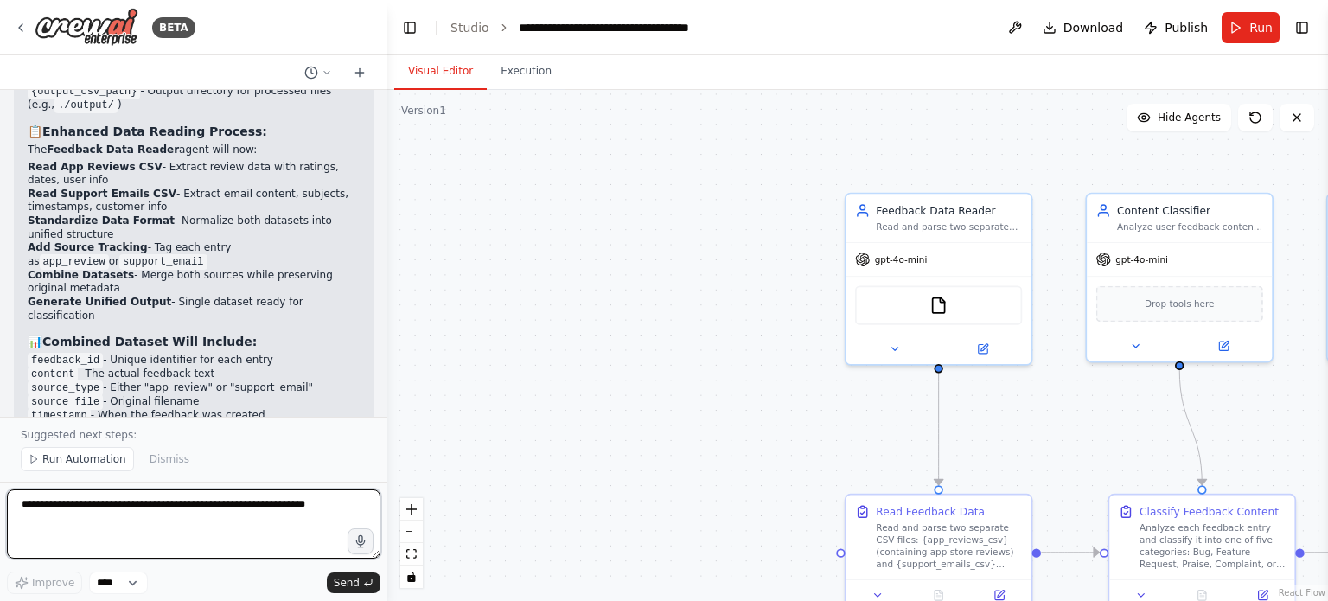
click at [186, 510] on textarea at bounding box center [193, 523] width 373 height 69
type textarea "**********"
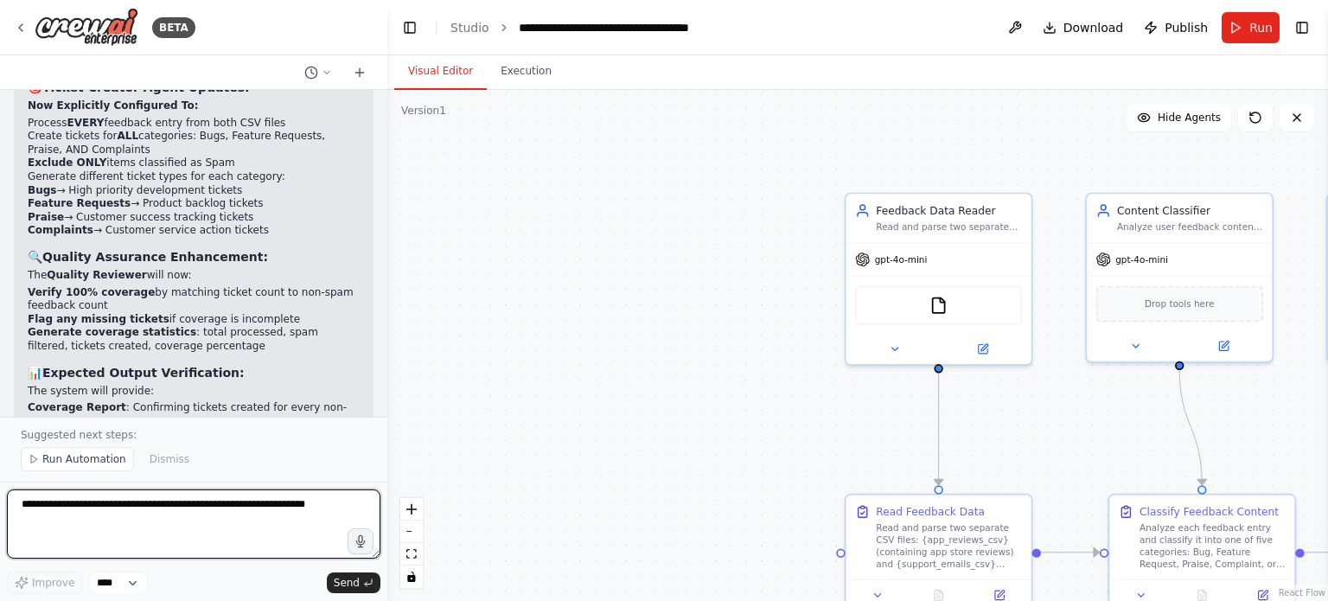
scroll to position [7207, 0]
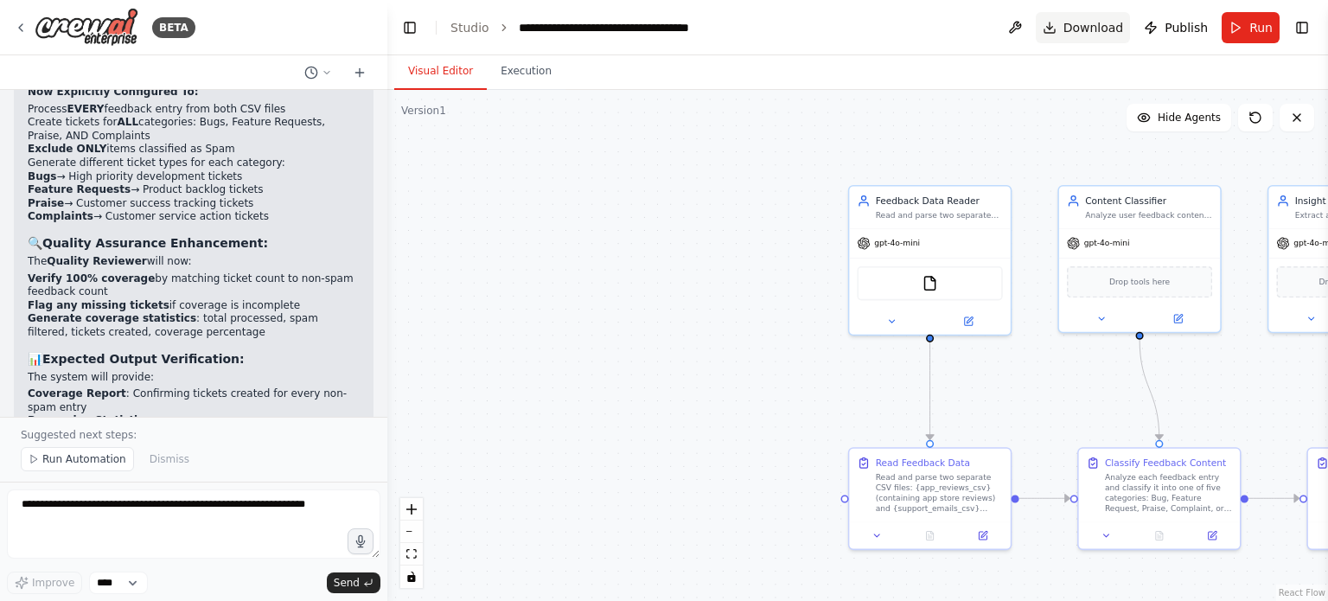
click at [1100, 28] on span "Download" at bounding box center [1093, 27] width 61 height 17
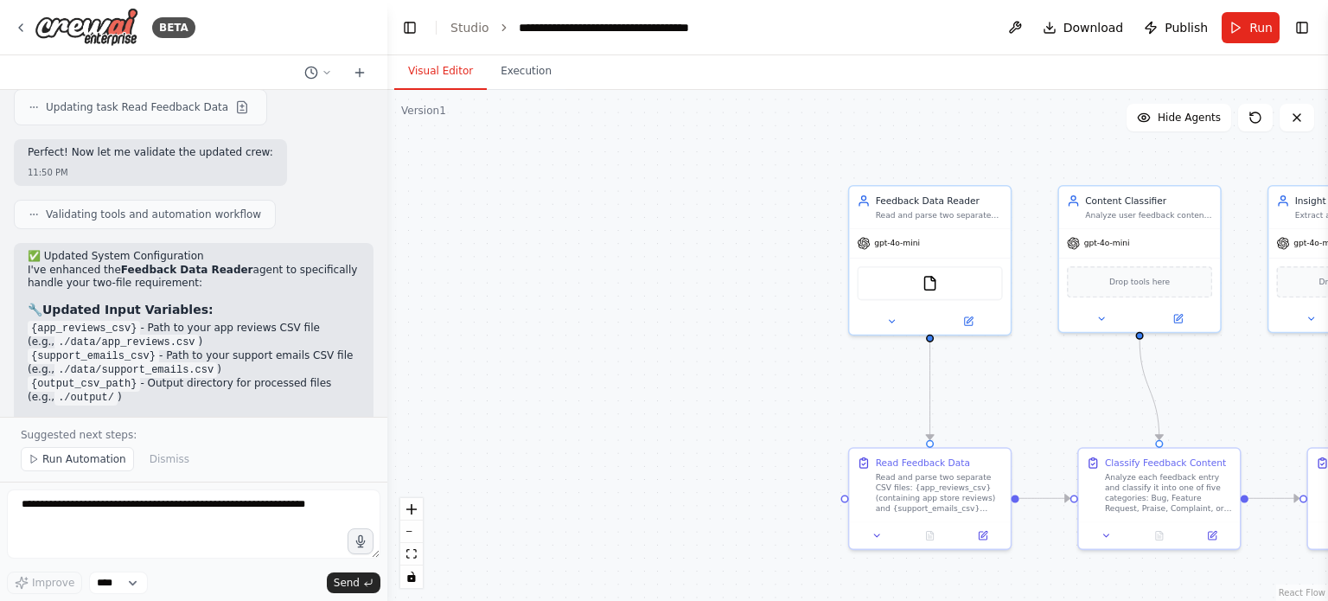
scroll to position [5565, 0]
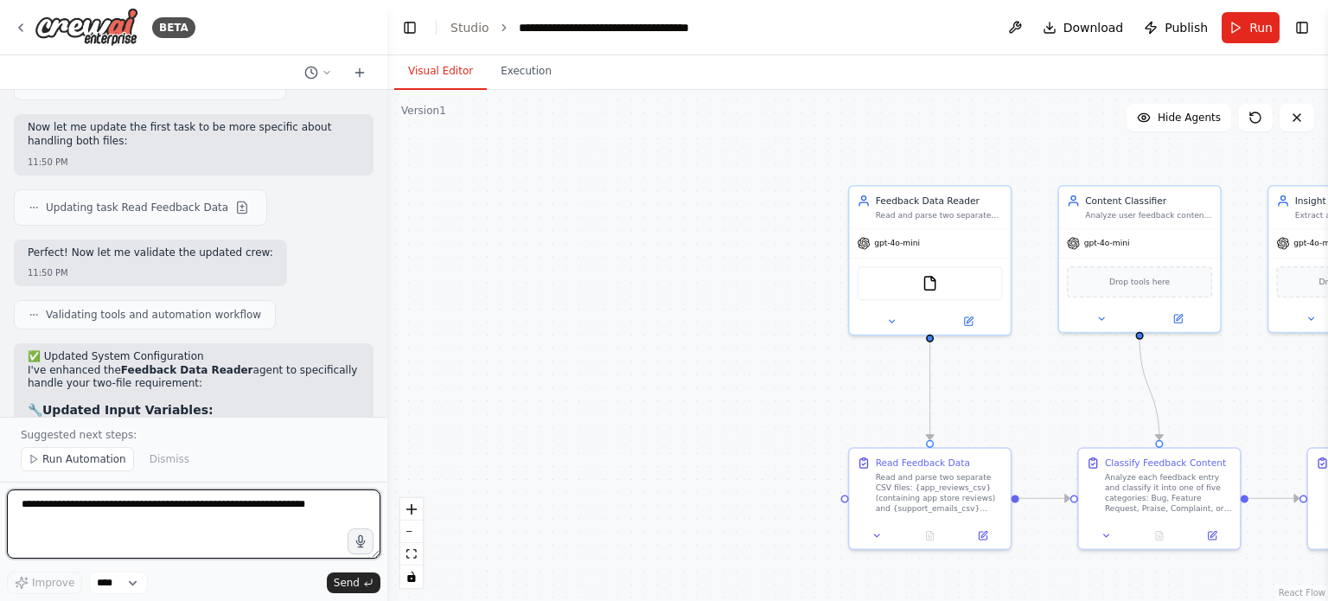
click at [123, 513] on textarea at bounding box center [193, 523] width 373 height 69
click at [180, 515] on textarea "**********" at bounding box center [193, 523] width 373 height 69
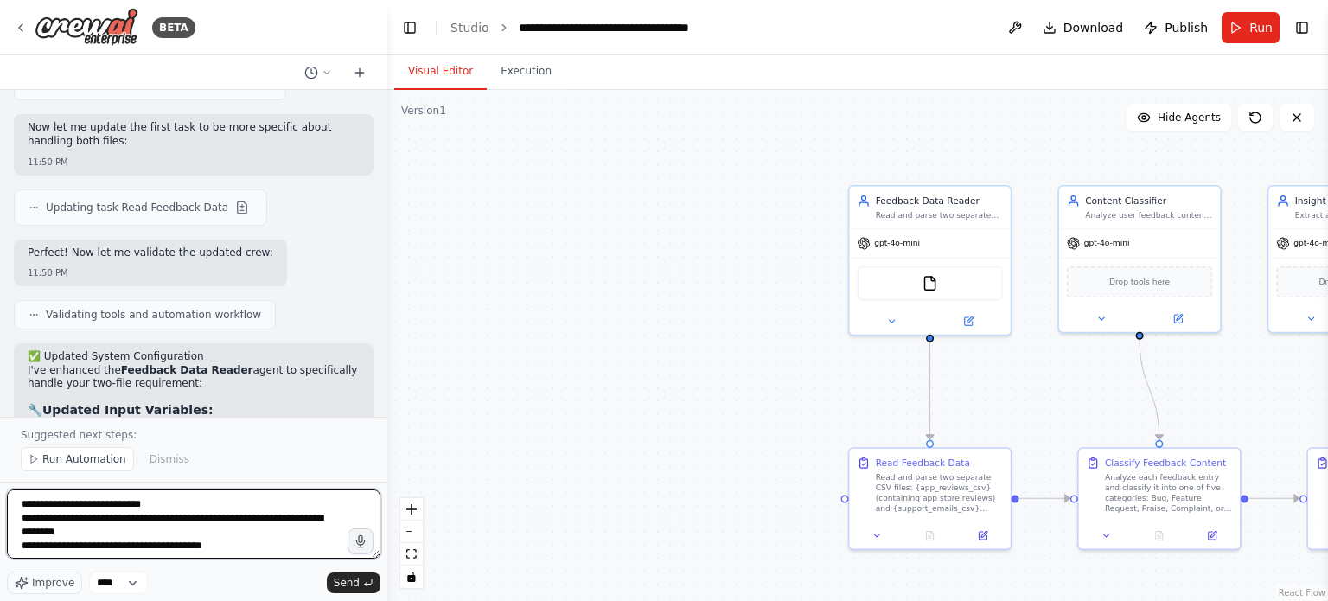
scroll to position [8, 0]
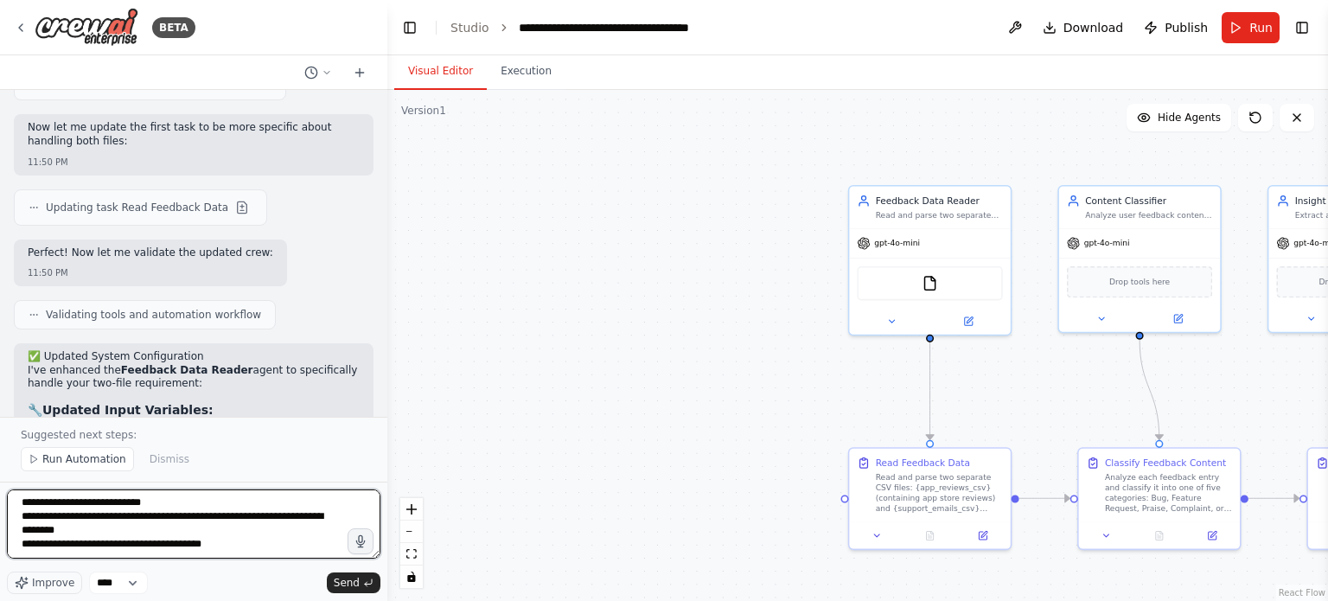
type textarea "**********"
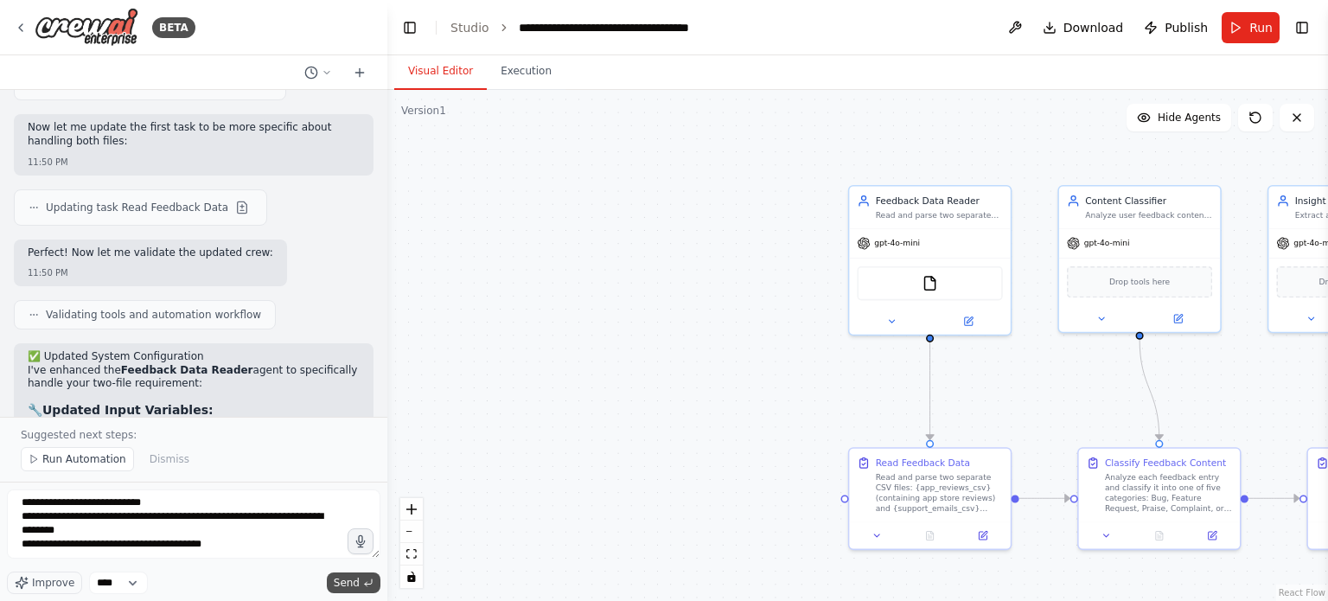
click at [360, 582] on button "Send" at bounding box center [354, 582] width 54 height 21
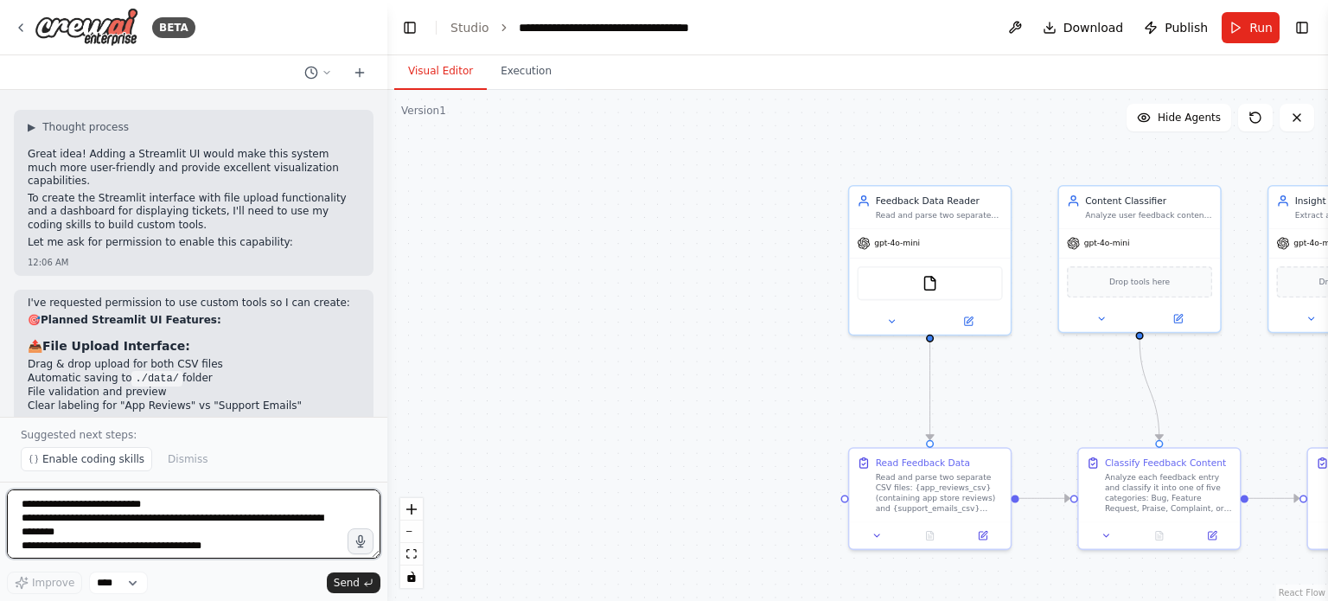
scroll to position [7924, 0]
